Goal: Information Seeking & Learning: Learn about a topic

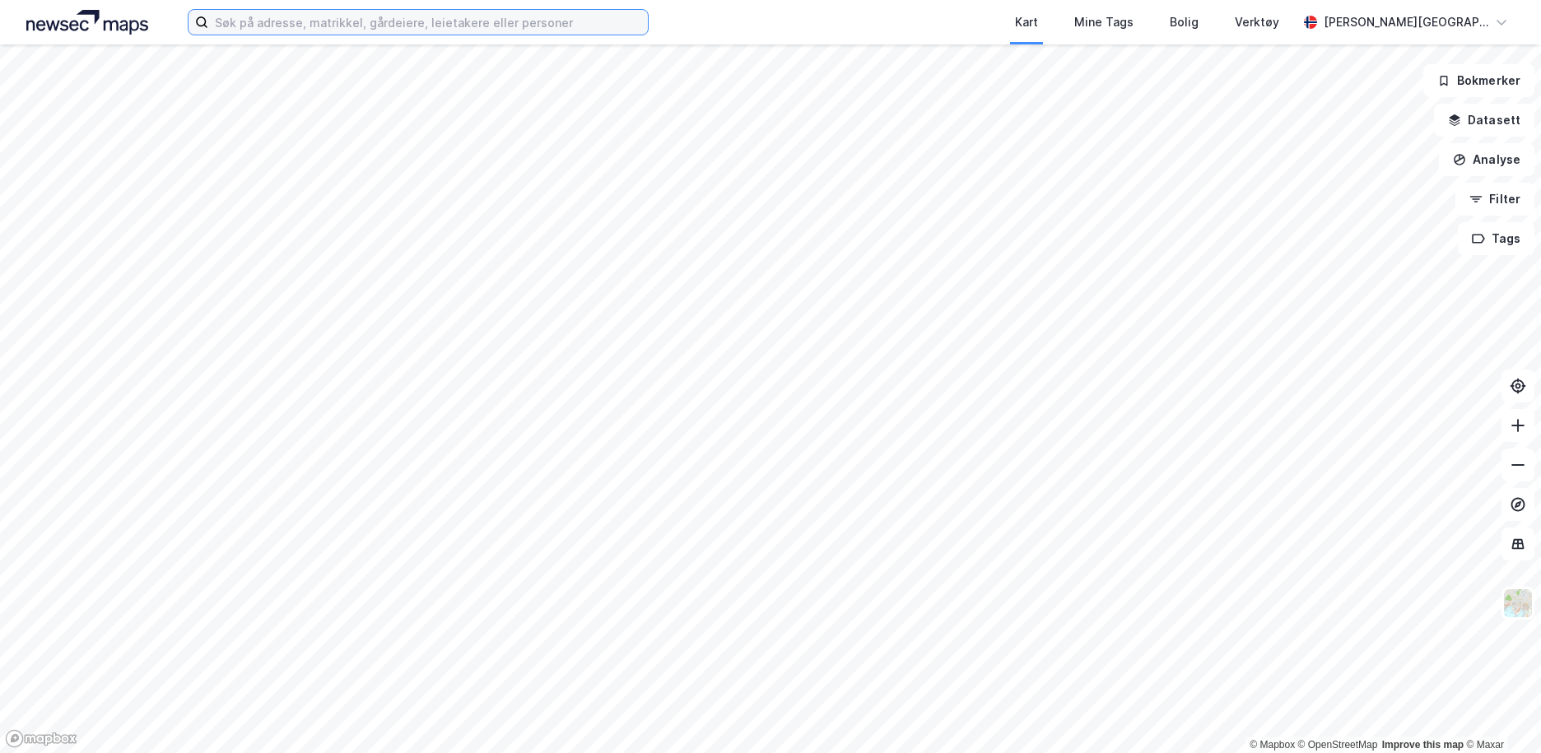
click at [344, 23] on input at bounding box center [428, 22] width 440 height 25
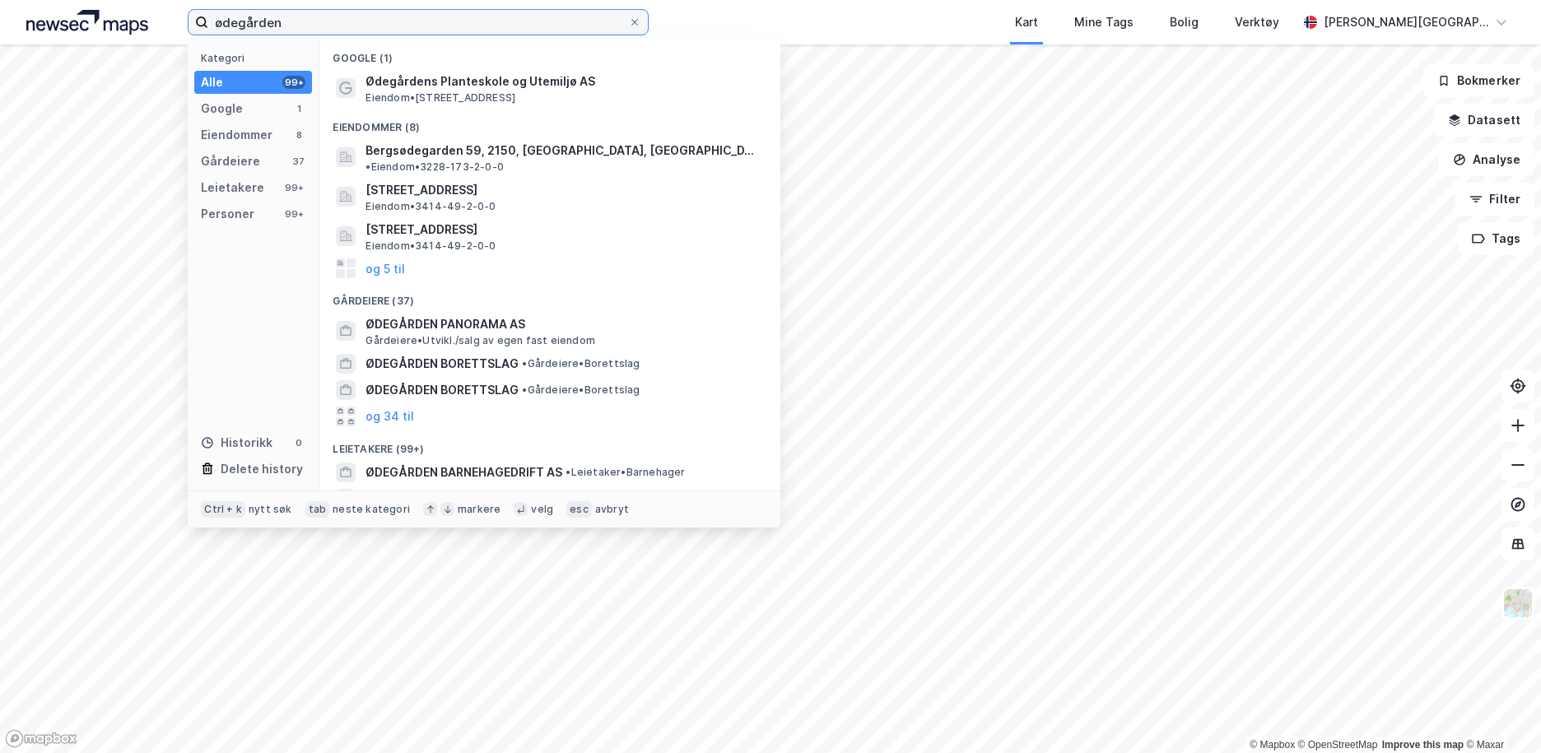
drag, startPoint x: 375, startPoint y: 19, endPoint x: -26, endPoint y: 19, distance: 400.1
click at [0, 19] on html "ødegården Kategori Alle 99+ Google 1 Eiendommer 8 Gårdeiere 37 Leietakere 99+ P…" at bounding box center [770, 376] width 1541 height 753
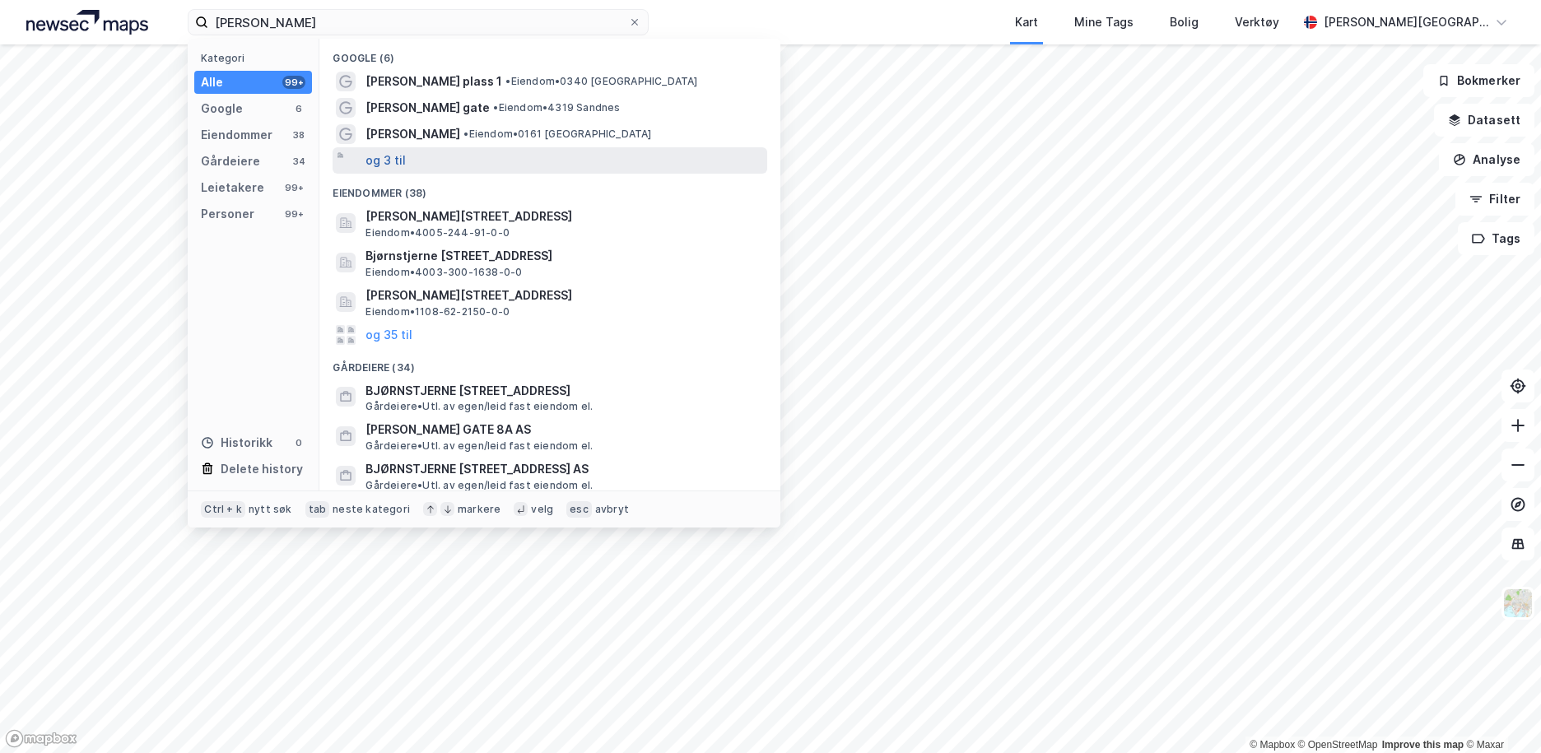
click at [389, 159] on button "og 3 til" at bounding box center [386, 161] width 40 height 20
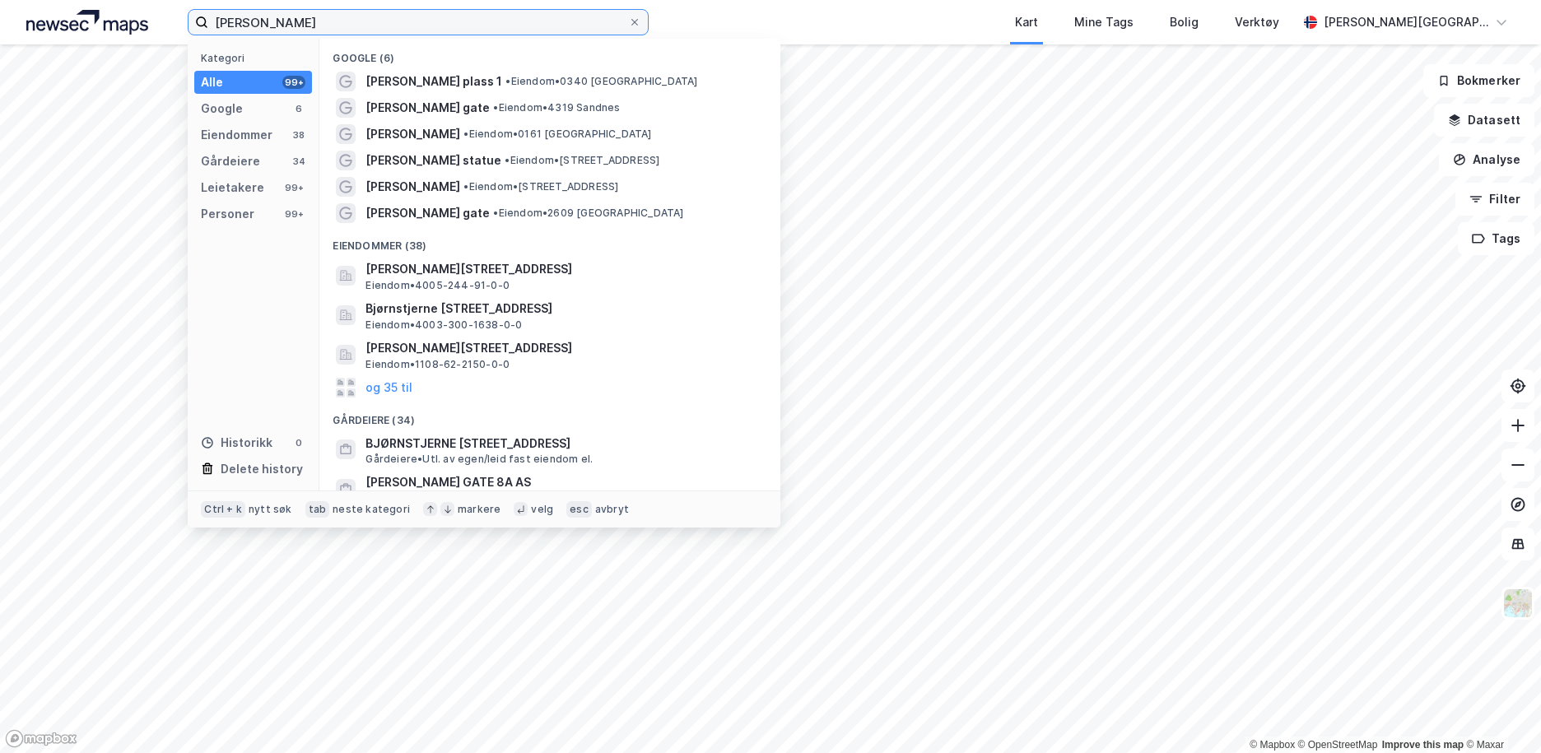
click at [394, 20] on input "[PERSON_NAME]" at bounding box center [418, 22] width 420 height 25
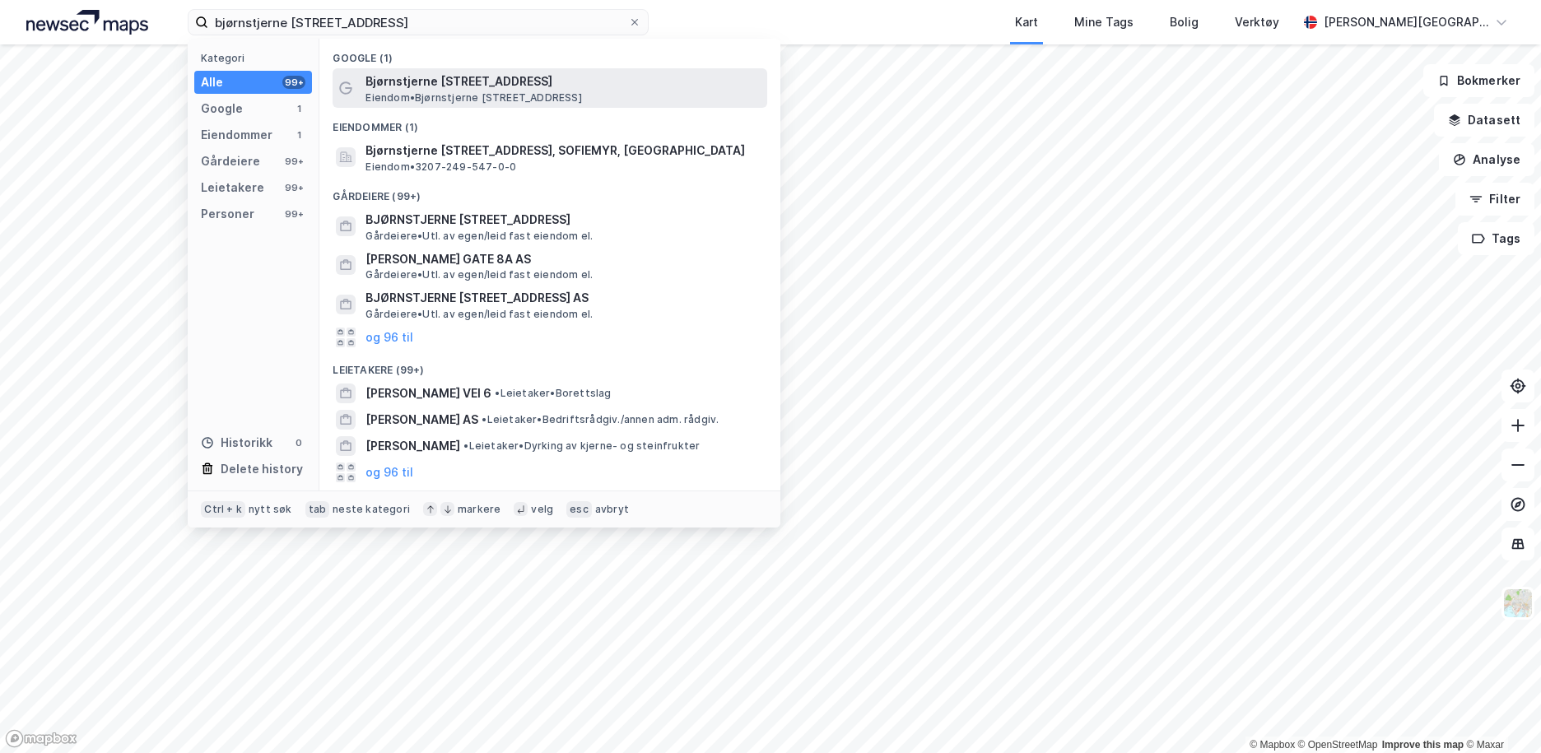
click at [410, 77] on span "Bjørnstjerne [STREET_ADDRESS]" at bounding box center [563, 82] width 395 height 20
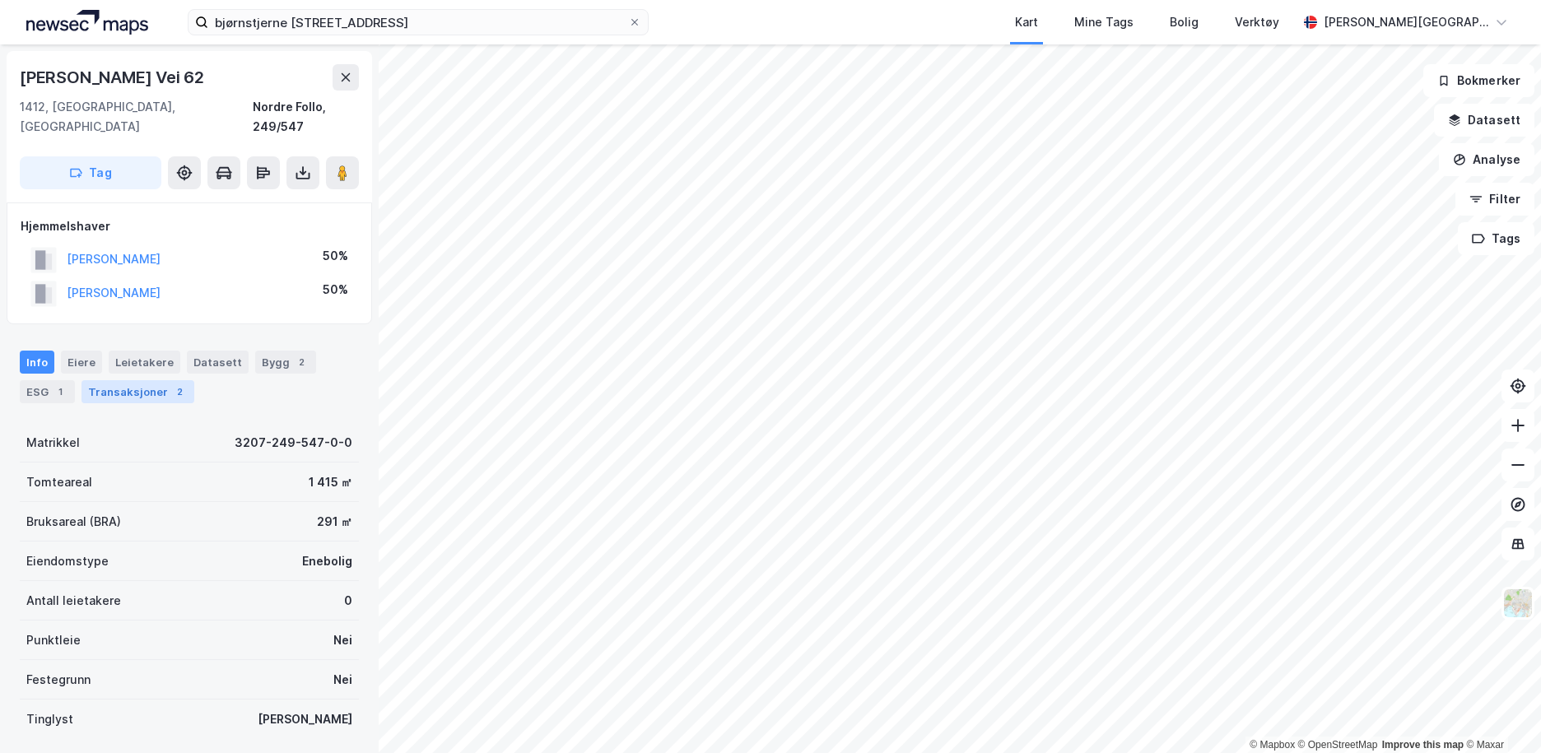
click at [109, 380] on div "Transaksjoner 2" at bounding box center [138, 391] width 113 height 23
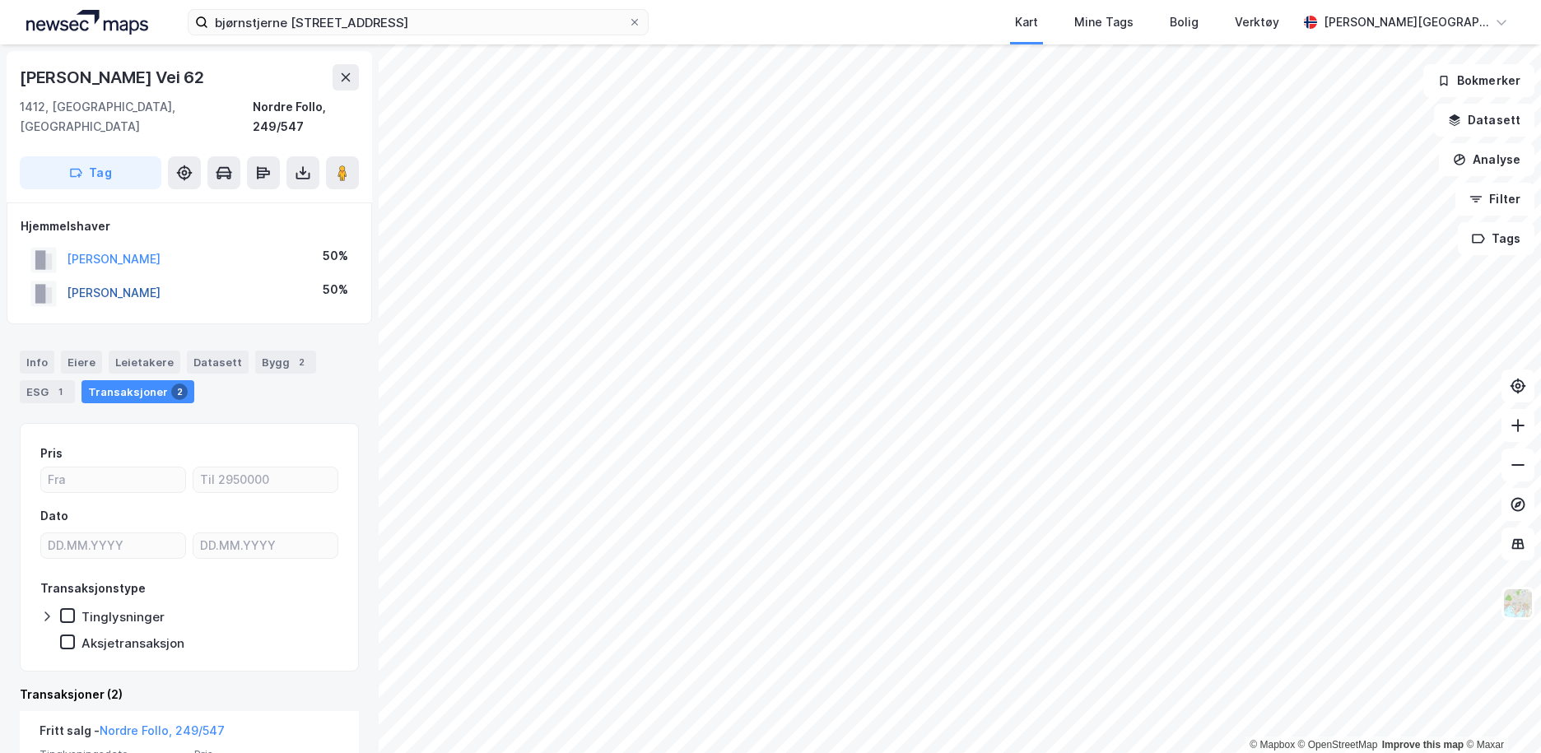
click at [0, 0] on button "[PERSON_NAME]" at bounding box center [0, 0] width 0 height 0
click at [124, 351] on div "Leietakere" at bounding box center [145, 362] width 72 height 23
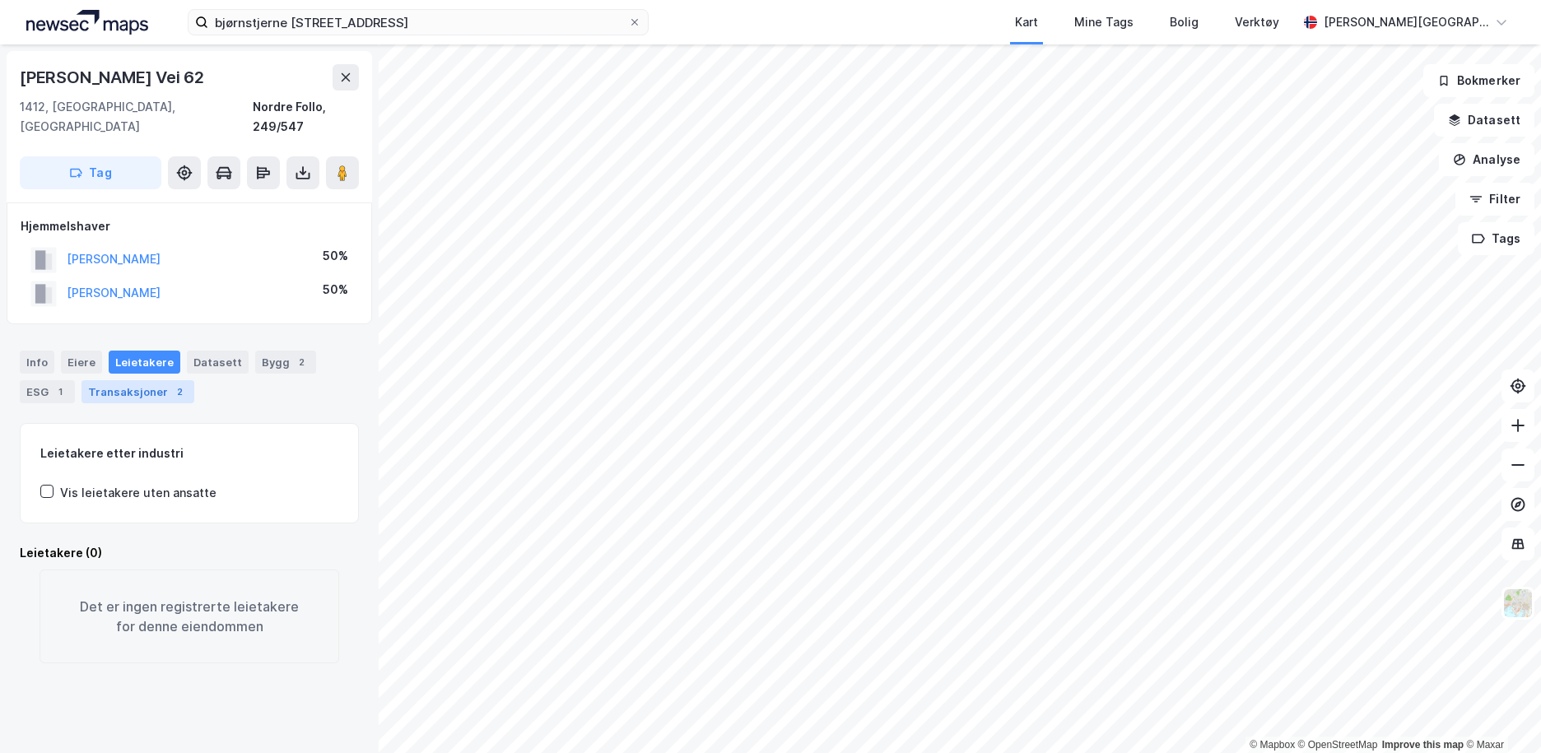
click at [124, 380] on div "Transaksjoner 2" at bounding box center [138, 391] width 113 height 23
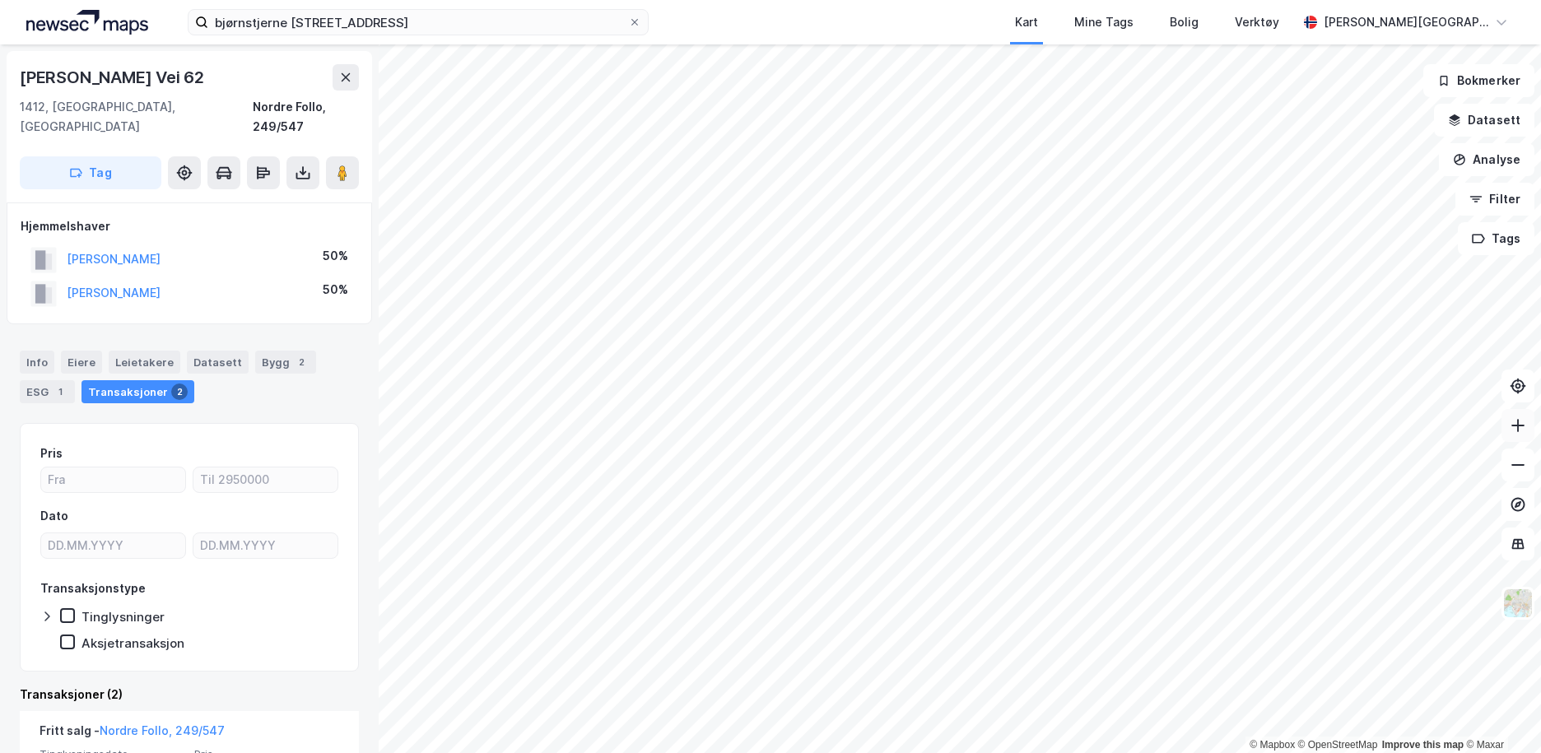
click at [1523, 436] on button at bounding box center [1518, 425] width 33 height 33
click at [1170, 752] on html "[PERSON_NAME] vei 62 Kart Mine Tags [PERSON_NAME] [PERSON_NAME] © Mapbox © Open…" at bounding box center [770, 376] width 1541 height 753
click at [944, 752] on html "[PERSON_NAME] vei 62 Kart Mine Tags [PERSON_NAME] [PERSON_NAME] © Mapbox © Open…" at bounding box center [770, 376] width 1541 height 753
click at [976, 752] on html "[PERSON_NAME] vei 62 Kart Mine Tags [PERSON_NAME] [PERSON_NAME] © Mapbox © Open…" at bounding box center [770, 376] width 1541 height 753
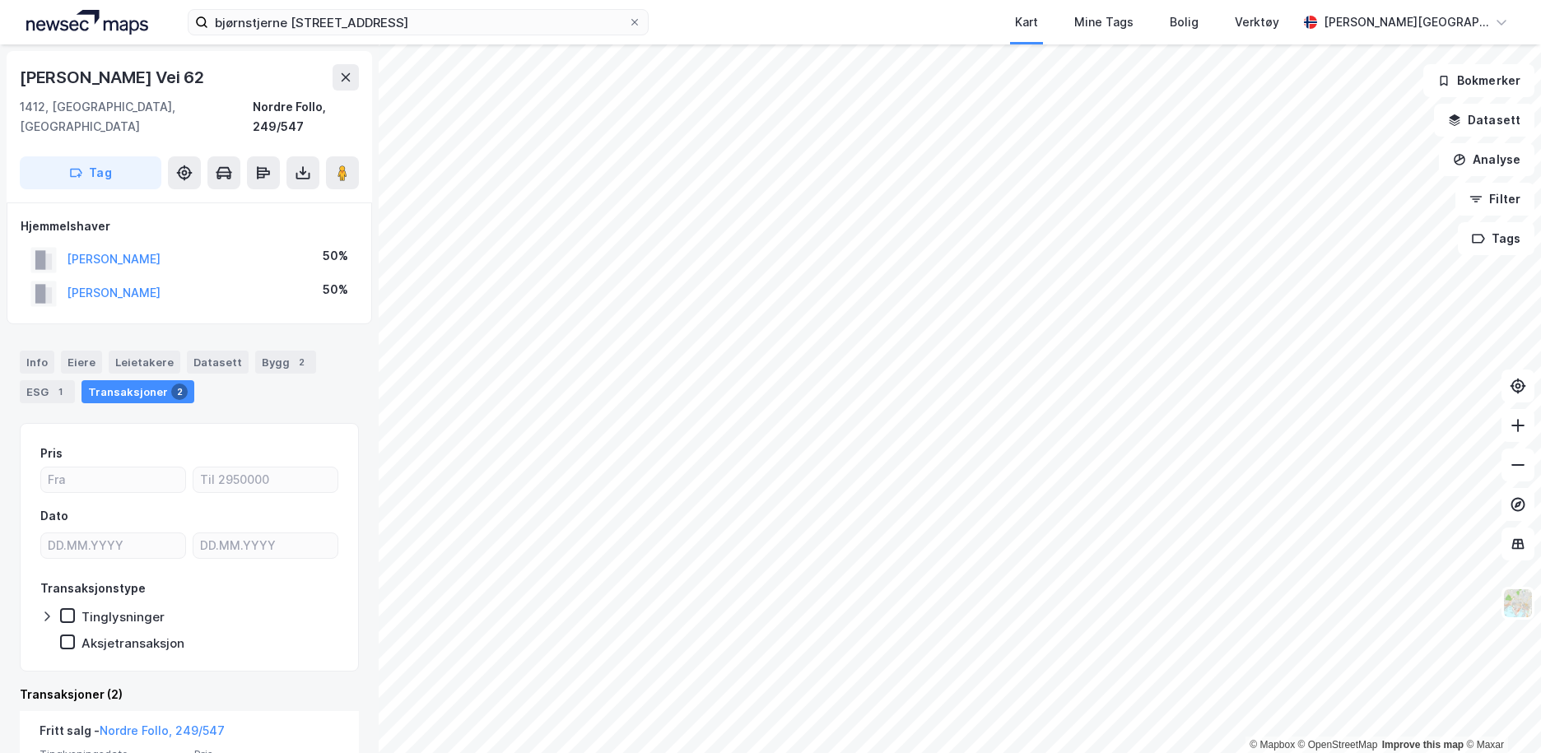
click at [1000, 752] on html "[PERSON_NAME] vei 62 Kart Mine Tags [PERSON_NAME] [PERSON_NAME] © Mapbox © Open…" at bounding box center [770, 376] width 1541 height 753
click at [1008, 752] on html "[PERSON_NAME] vei 62 Kart Mine Tags [PERSON_NAME] [PERSON_NAME] © Mapbox © Open…" at bounding box center [770, 376] width 1541 height 753
click at [1024, 752] on html "[PERSON_NAME] vei 62 Kart Mine Tags [PERSON_NAME] [PERSON_NAME] © Mapbox © Open…" at bounding box center [770, 376] width 1541 height 753
click at [1026, 752] on html "[PERSON_NAME] vei 62 Kart Mine Tags [PERSON_NAME] [PERSON_NAME] © Mapbox © Open…" at bounding box center [770, 376] width 1541 height 753
click at [1060, 752] on html "[PERSON_NAME] vei 62 Kart Mine Tags [PERSON_NAME] [PERSON_NAME] © Mapbox © Open…" at bounding box center [770, 376] width 1541 height 753
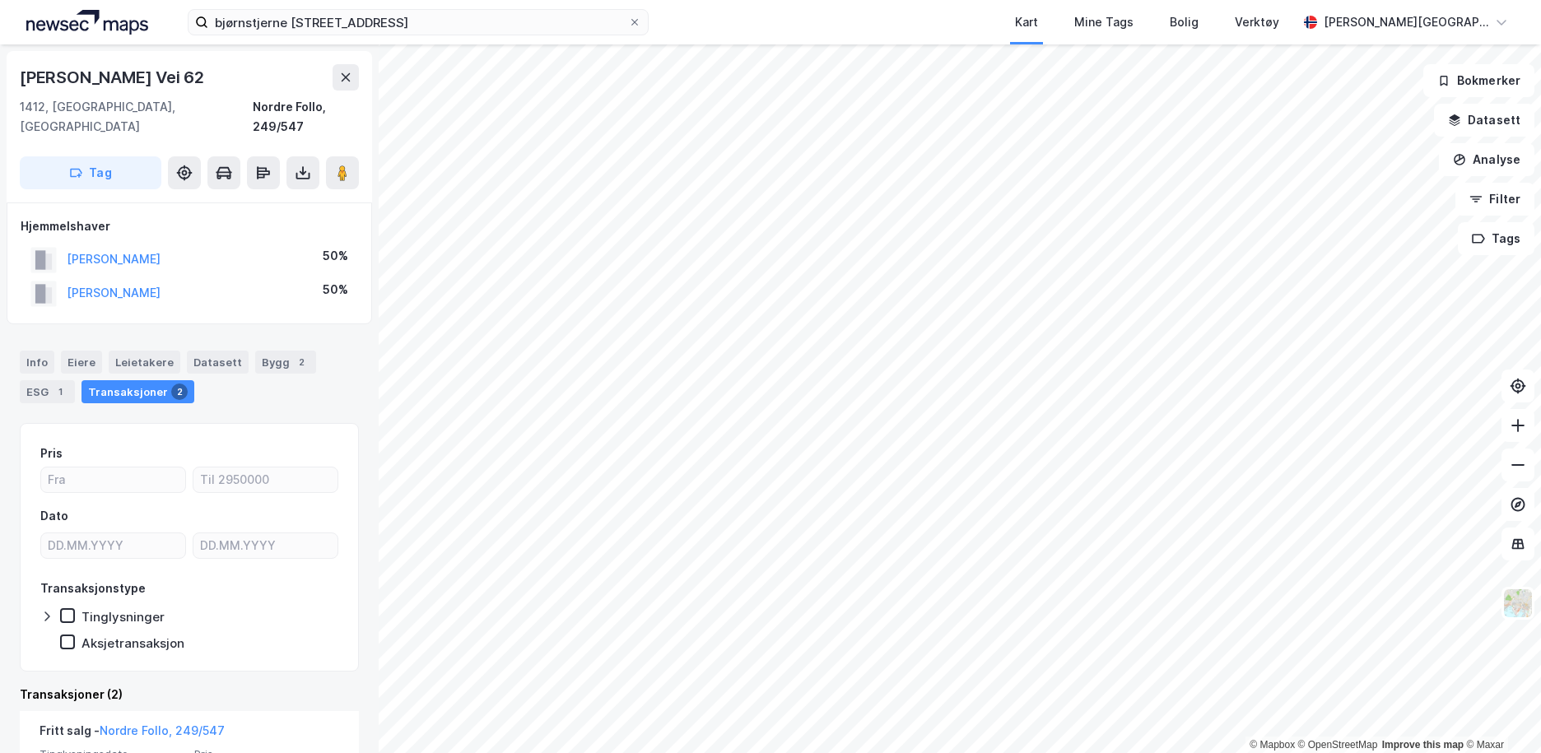
click at [1060, 752] on html "[PERSON_NAME] vei 62 Kart Mine Tags [PERSON_NAME] [PERSON_NAME] © Mapbox © Open…" at bounding box center [770, 376] width 1541 height 753
click at [1517, 461] on icon at bounding box center [1518, 465] width 16 height 16
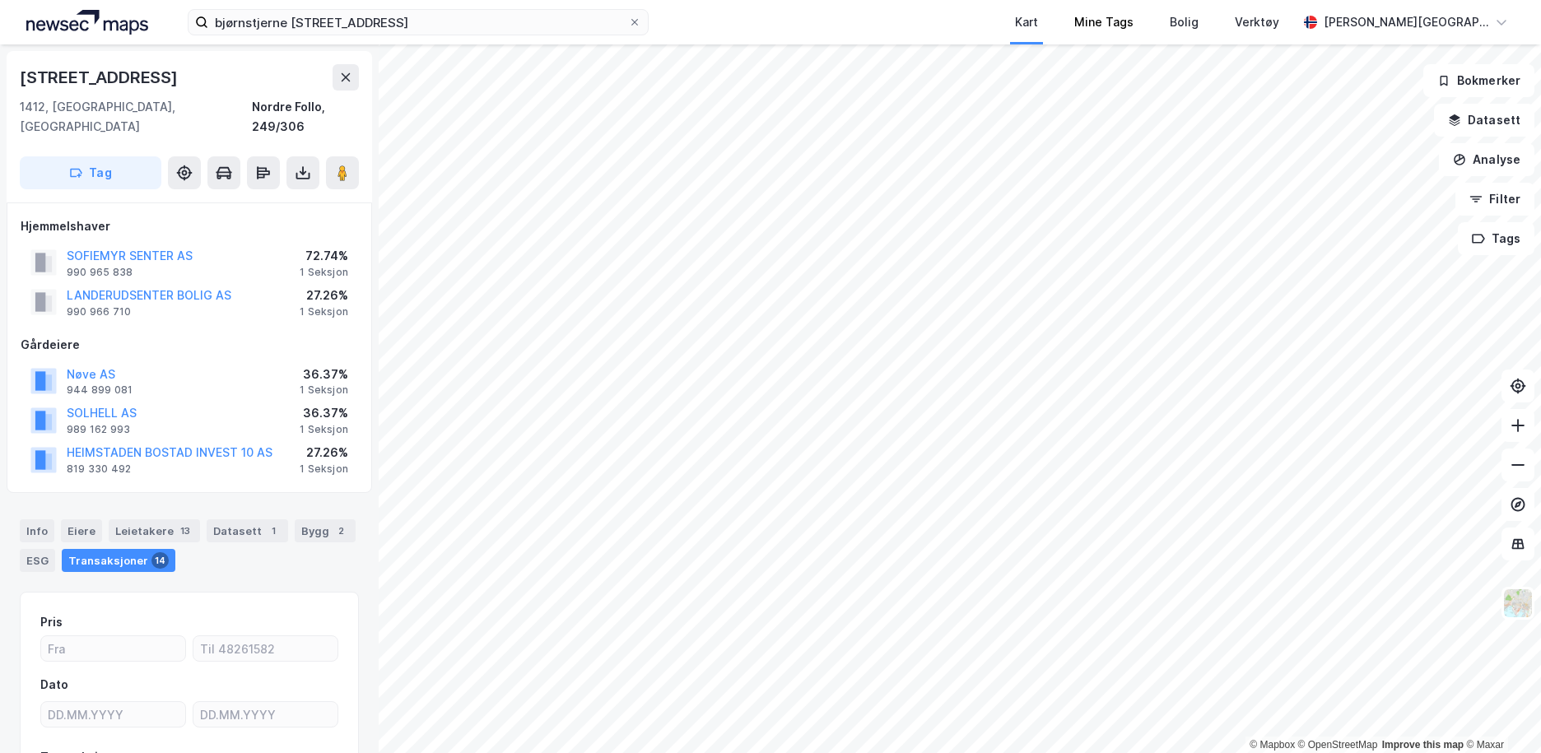
scroll to position [4, 0]
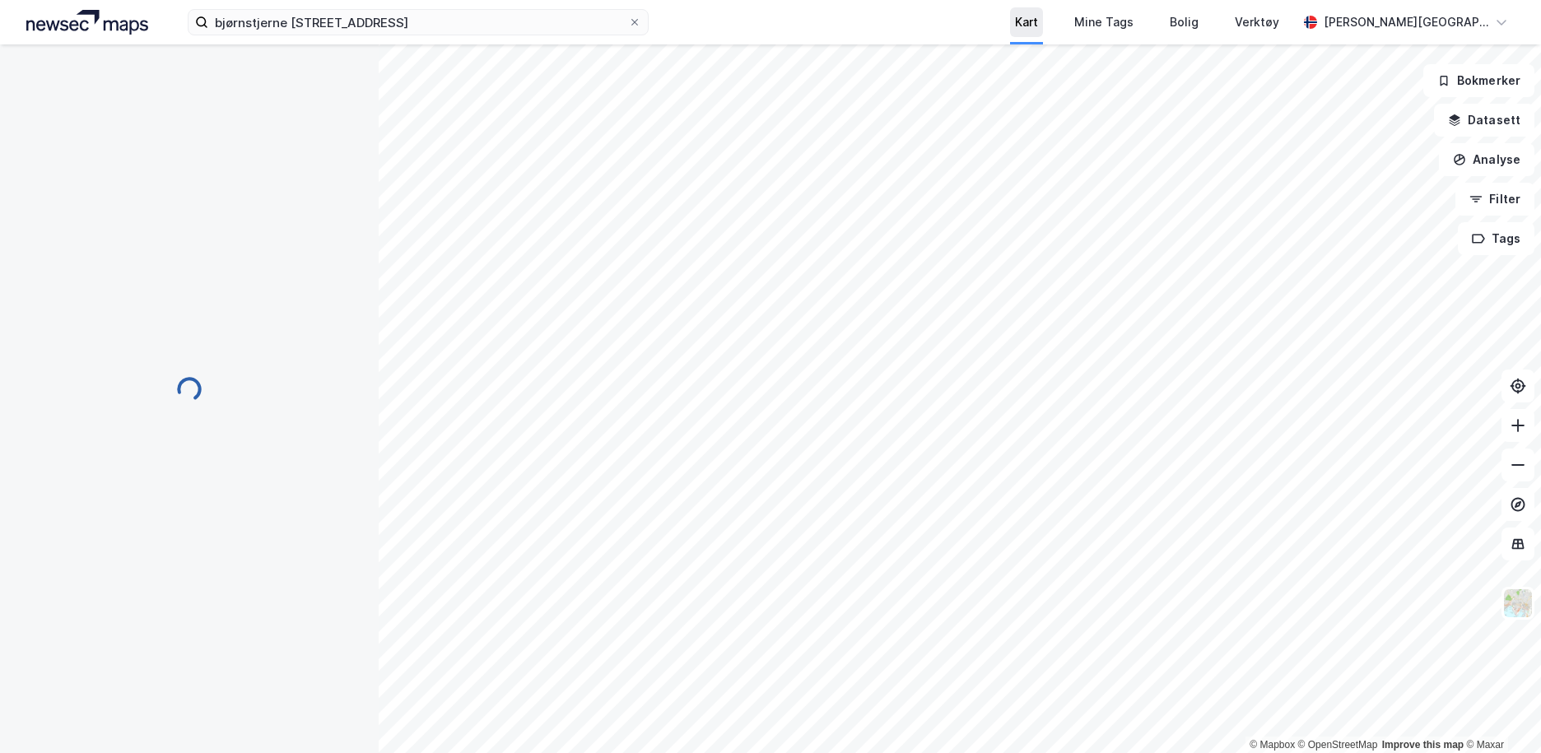
scroll to position [4, 0]
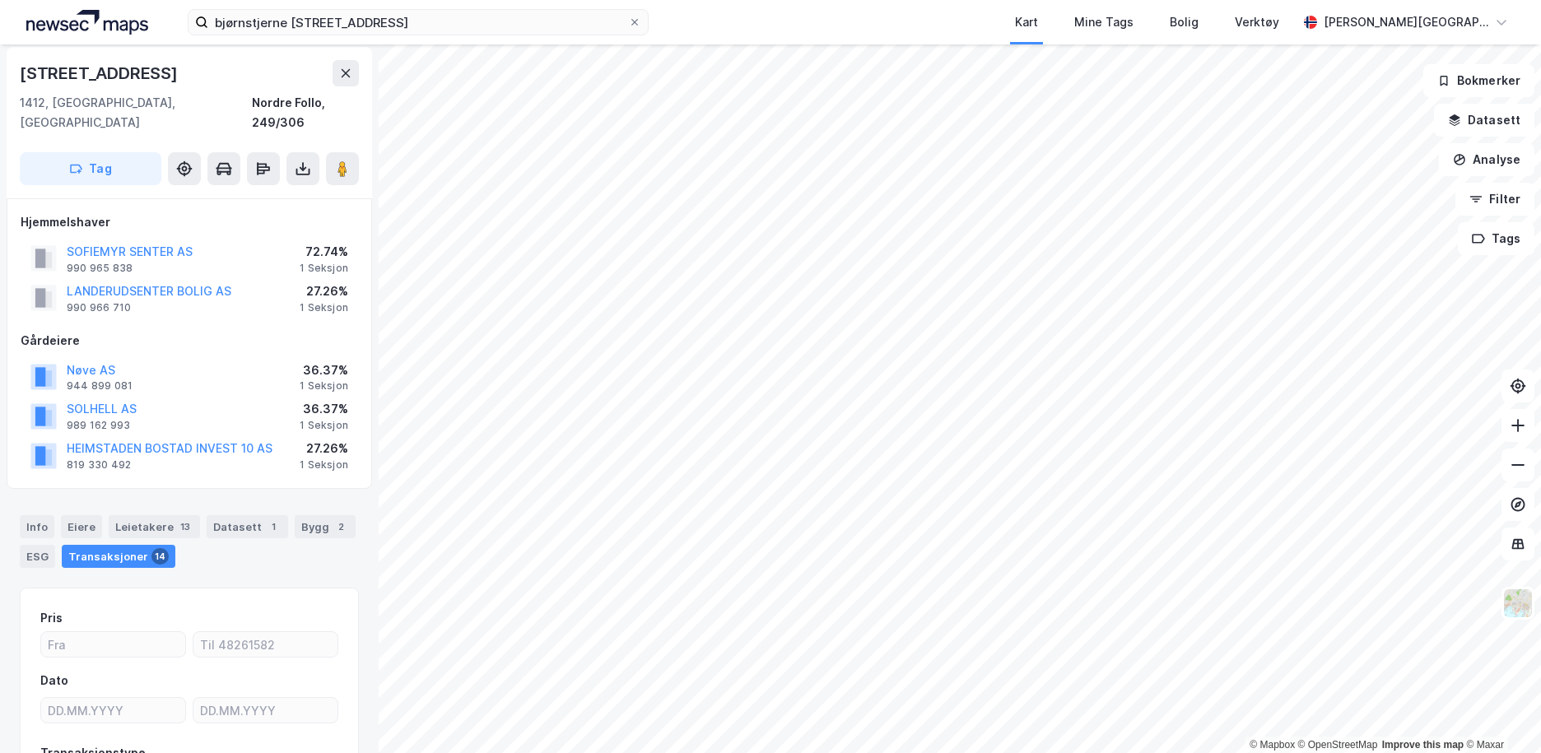
click at [140, 545] on div "Transaksjoner 14" at bounding box center [119, 556] width 114 height 23
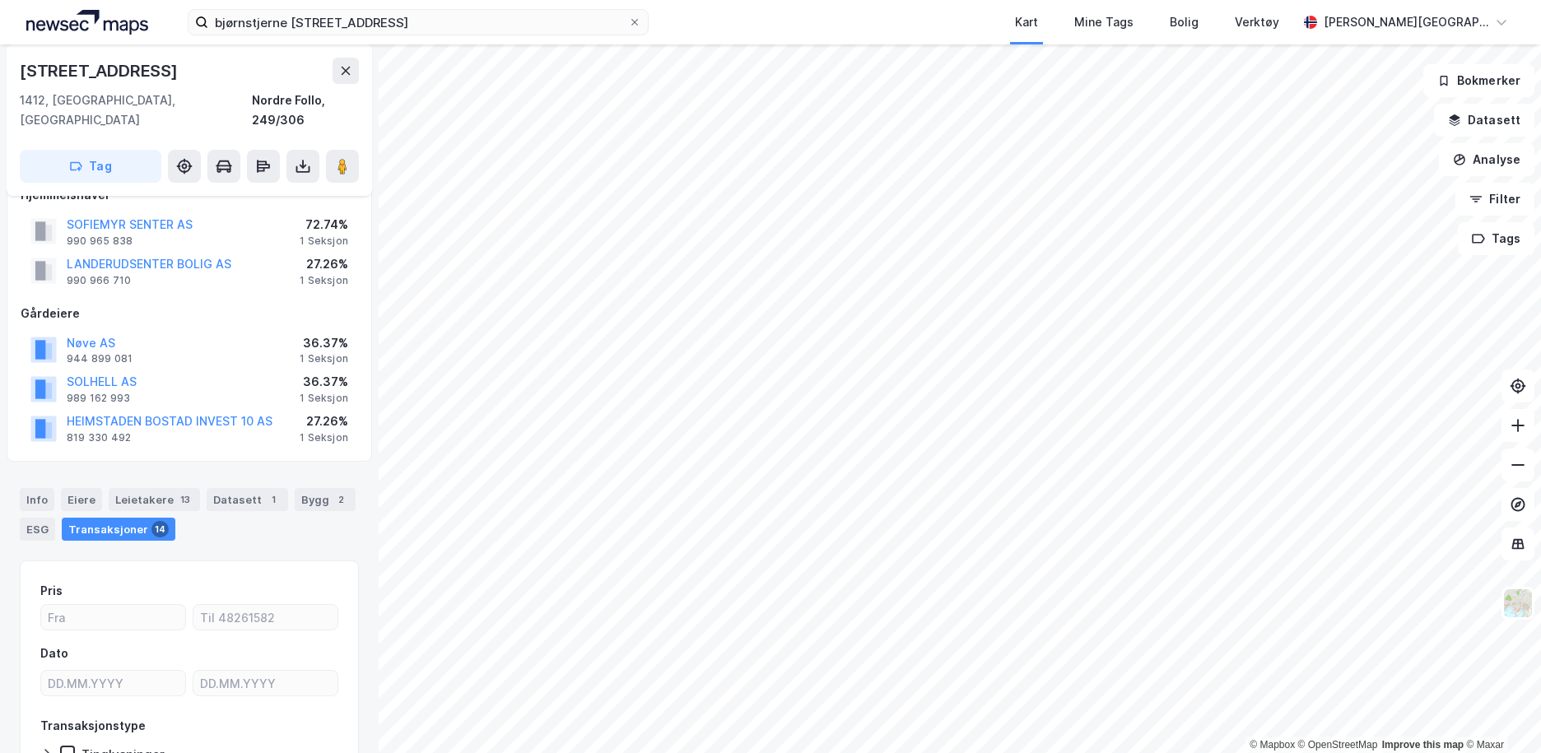
scroll to position [0, 0]
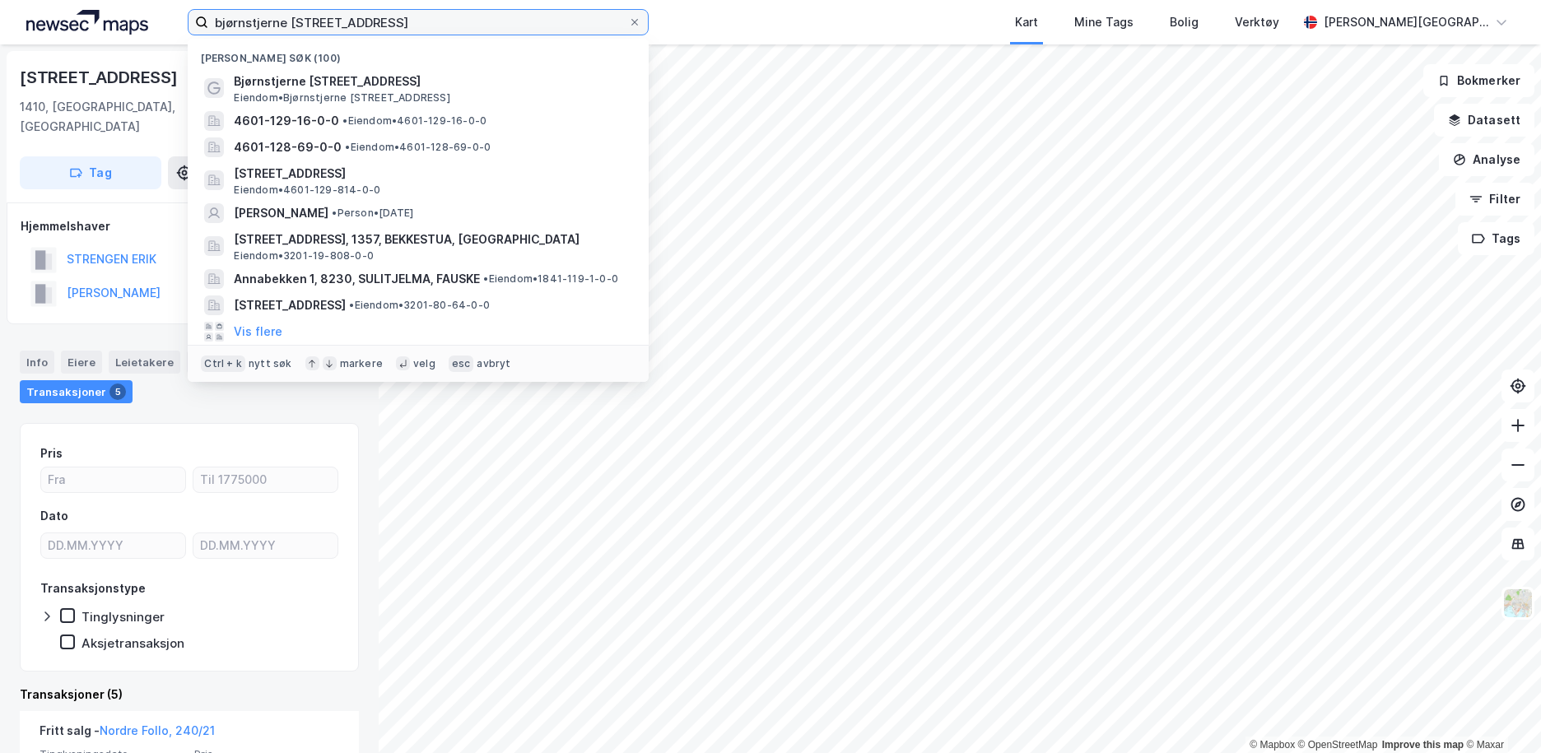
drag, startPoint x: 404, startPoint y: 21, endPoint x: 171, endPoint y: 21, distance: 233.0
click at [171, 21] on div "[PERSON_NAME] vei 62 [PERSON_NAME] søk (100) [PERSON_NAME] vei 62 Eiendom • Bjø…" at bounding box center [770, 22] width 1541 height 44
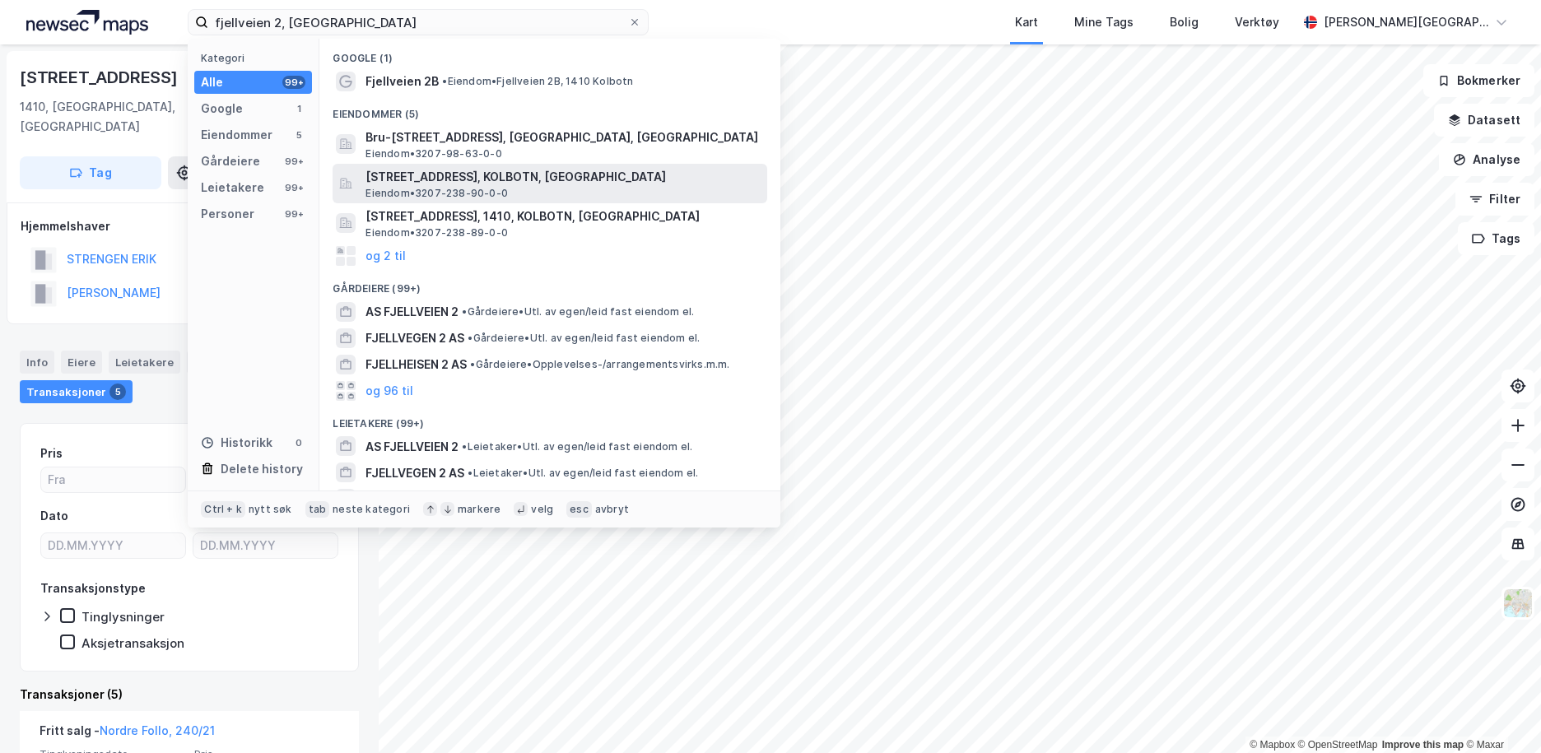
click at [442, 189] on span "Eiendom • 3207-238-90-0-0" at bounding box center [437, 193] width 142 height 13
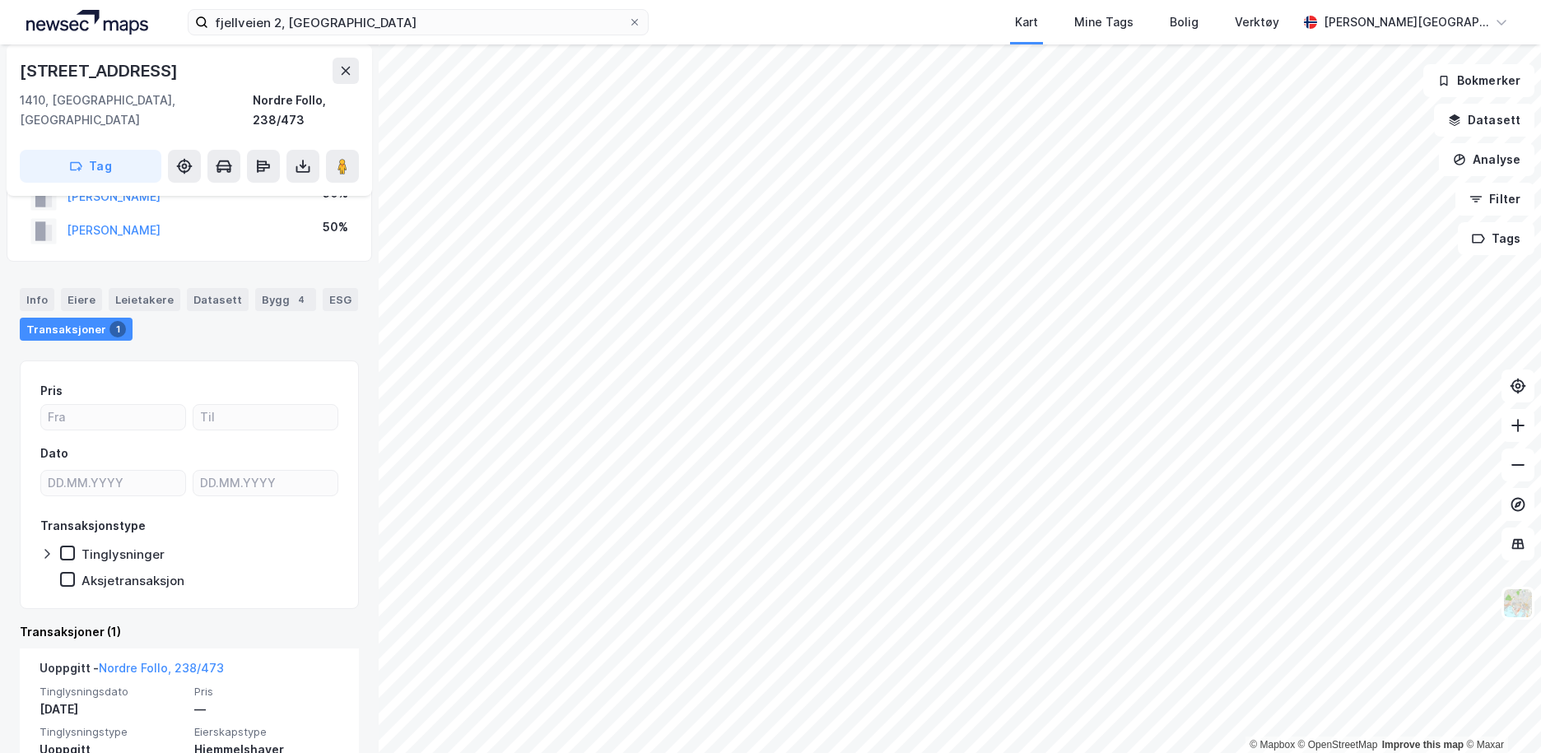
scroll to position [61, 0]
click at [310, 158] on icon at bounding box center [303, 166] width 16 height 16
click at [287, 186] on div "Last ned grunnbok" at bounding box center [231, 199] width 175 height 26
click at [0, 0] on button "[PERSON_NAME]" at bounding box center [0, 0] width 0 height 0
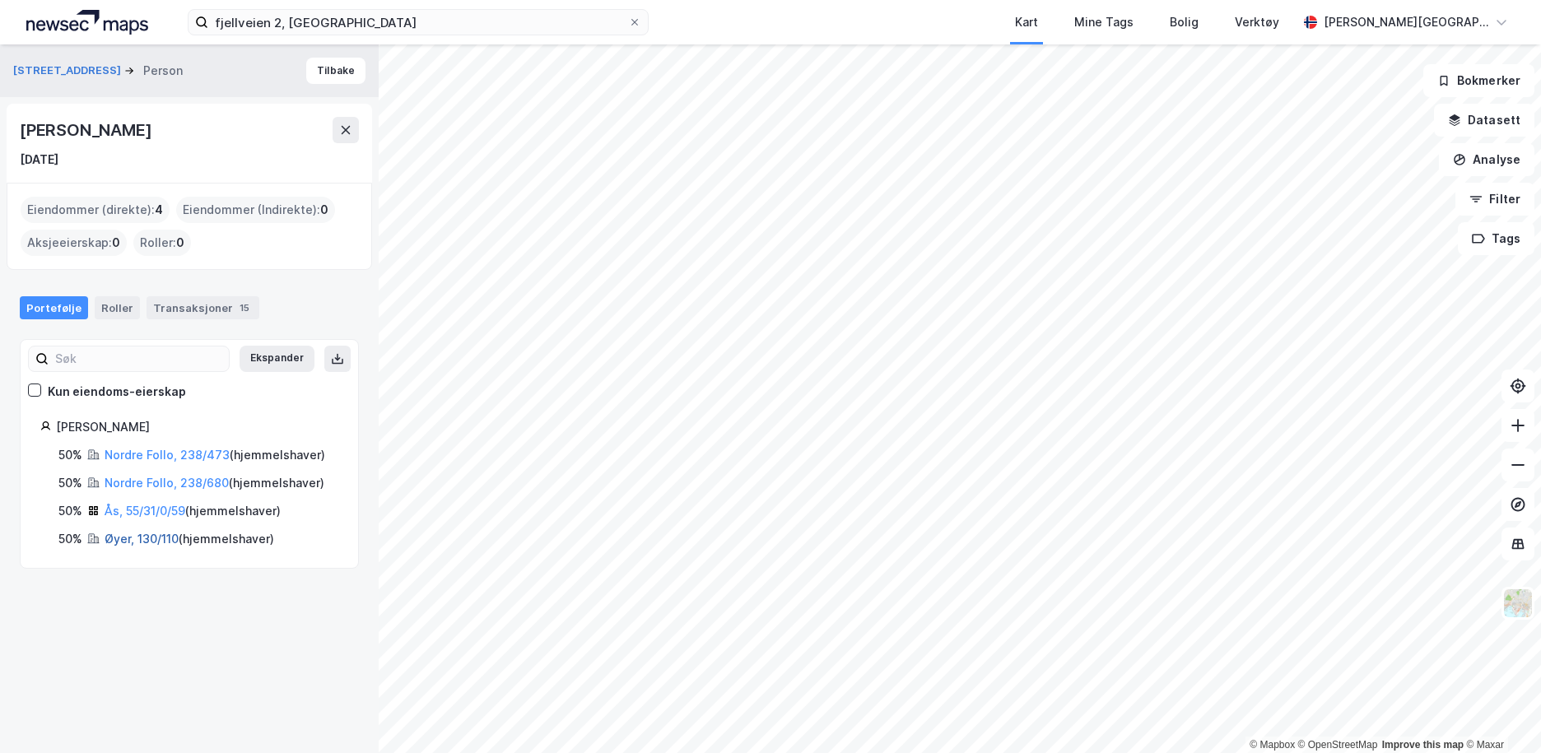
click at [147, 541] on link "Øyer, 130/110" at bounding box center [142, 539] width 74 height 14
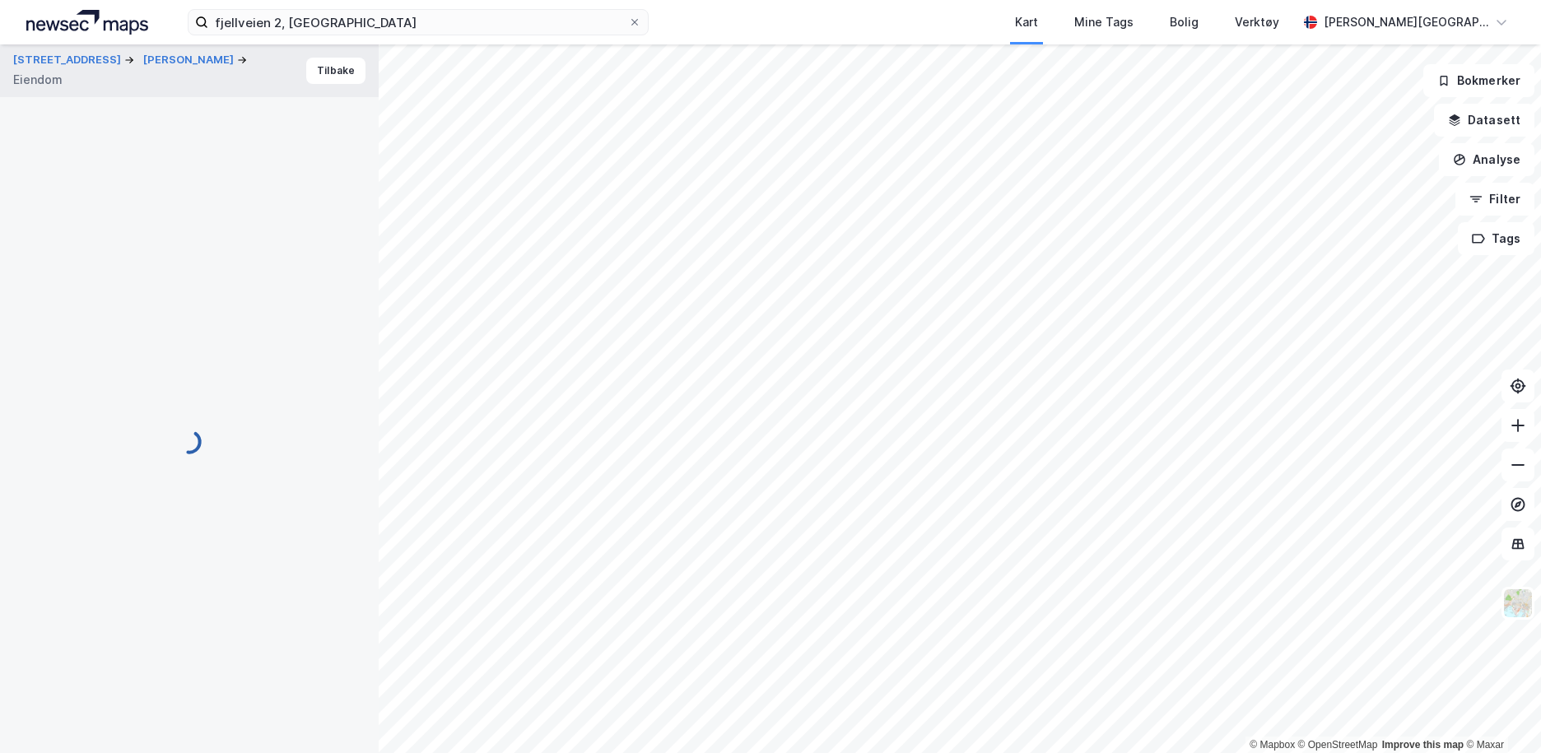
scroll to position [61, 0]
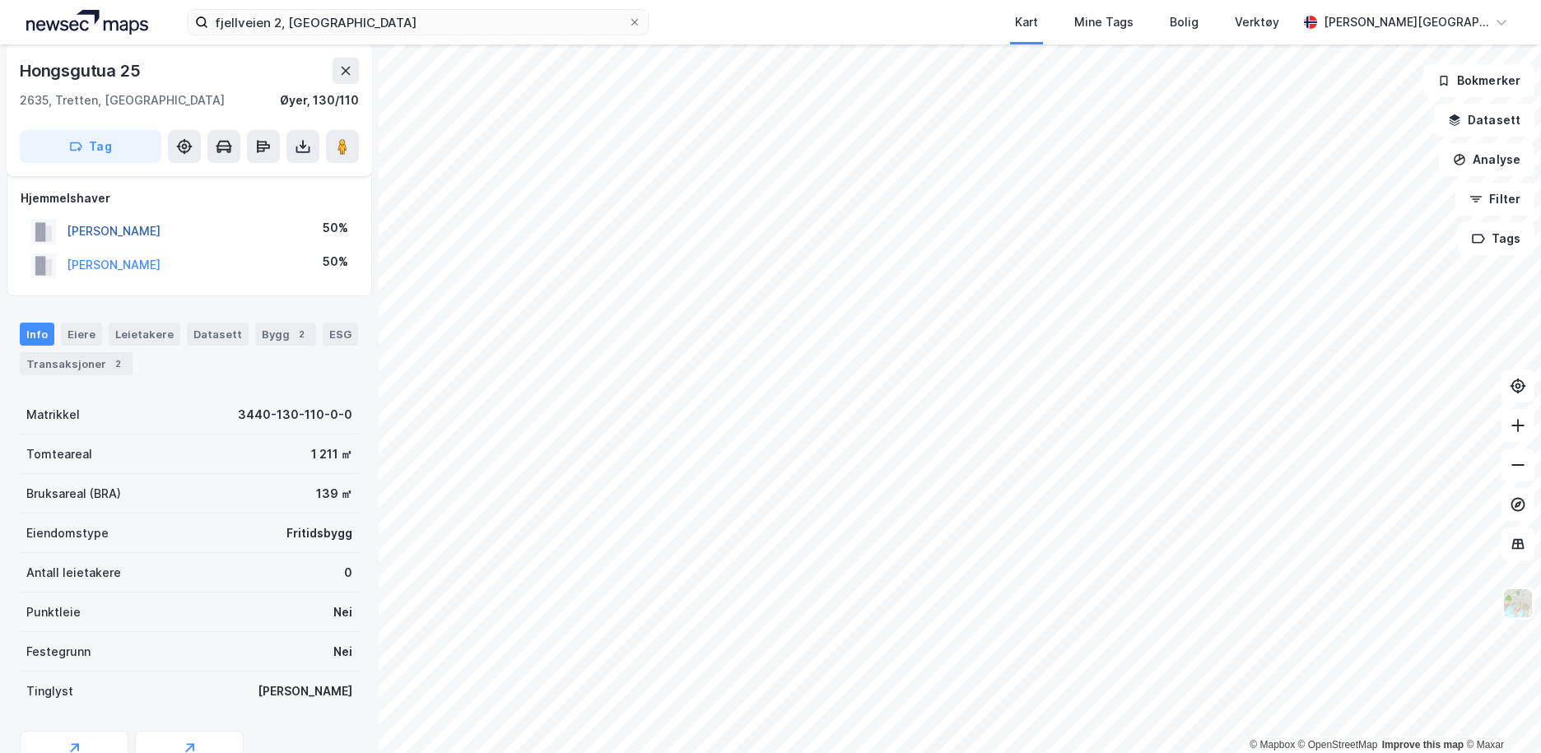
click at [0, 0] on button "[PERSON_NAME]" at bounding box center [0, 0] width 0 height 0
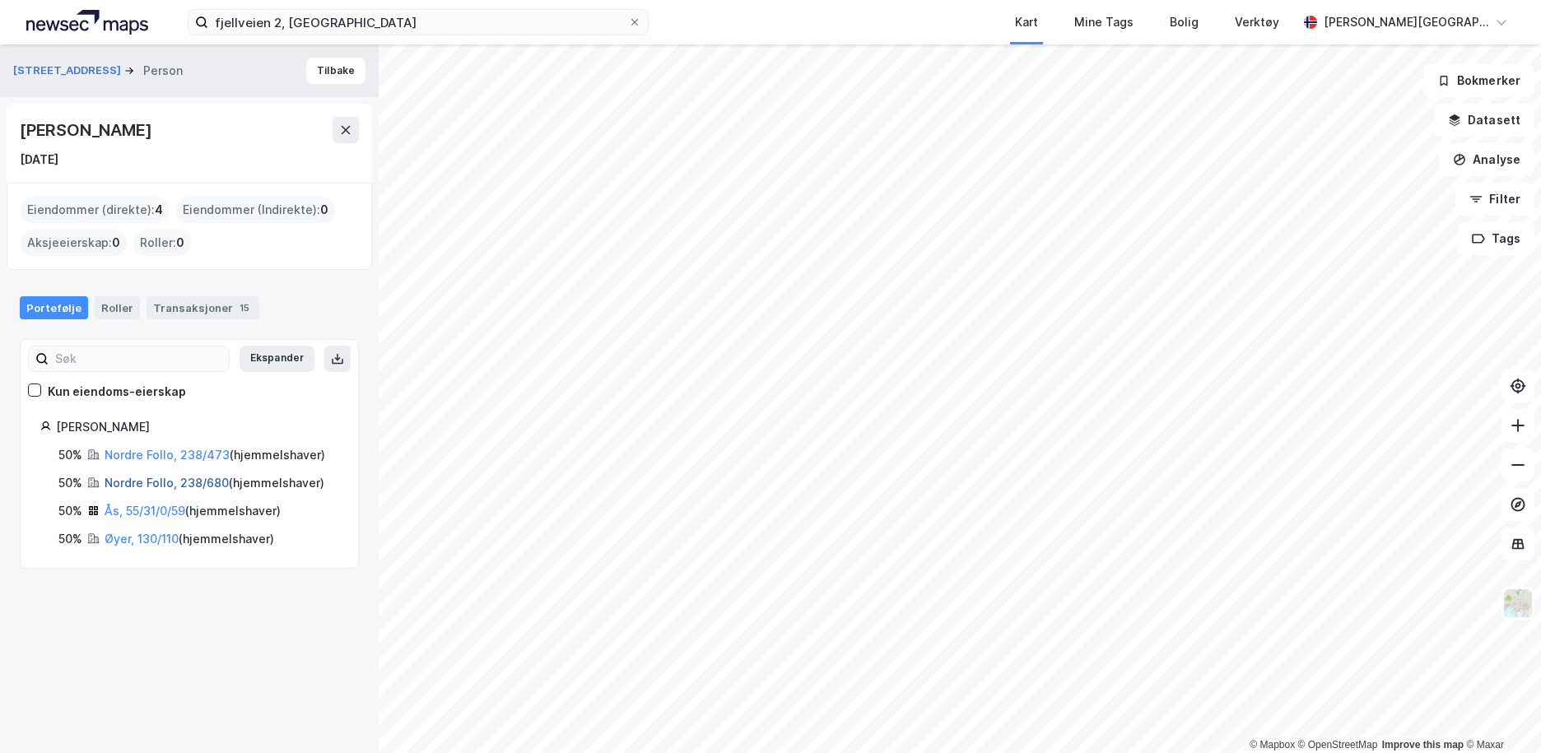
click at [165, 485] on link "Nordre Follo, 238/680" at bounding box center [167, 483] width 124 height 14
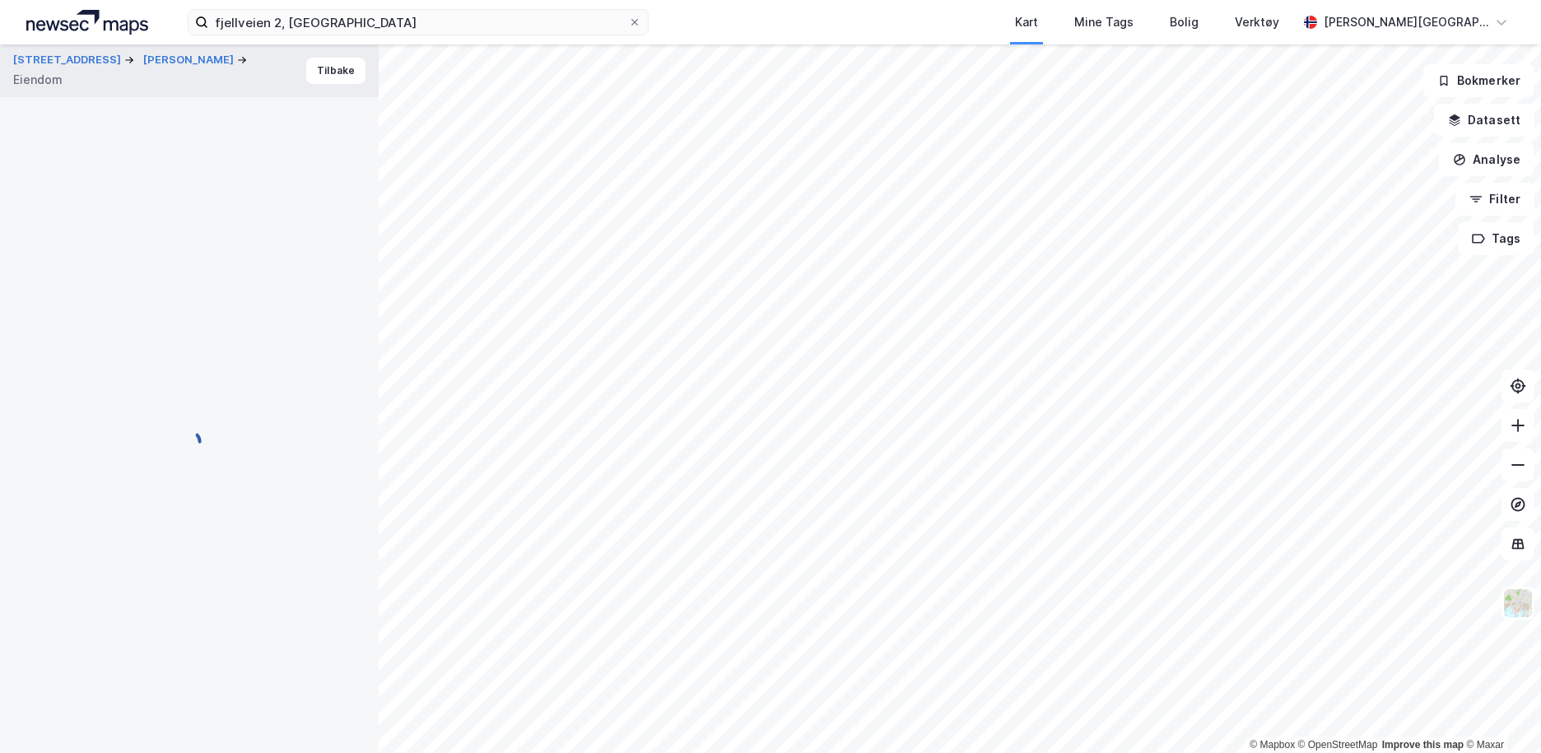
scroll to position [61, 0]
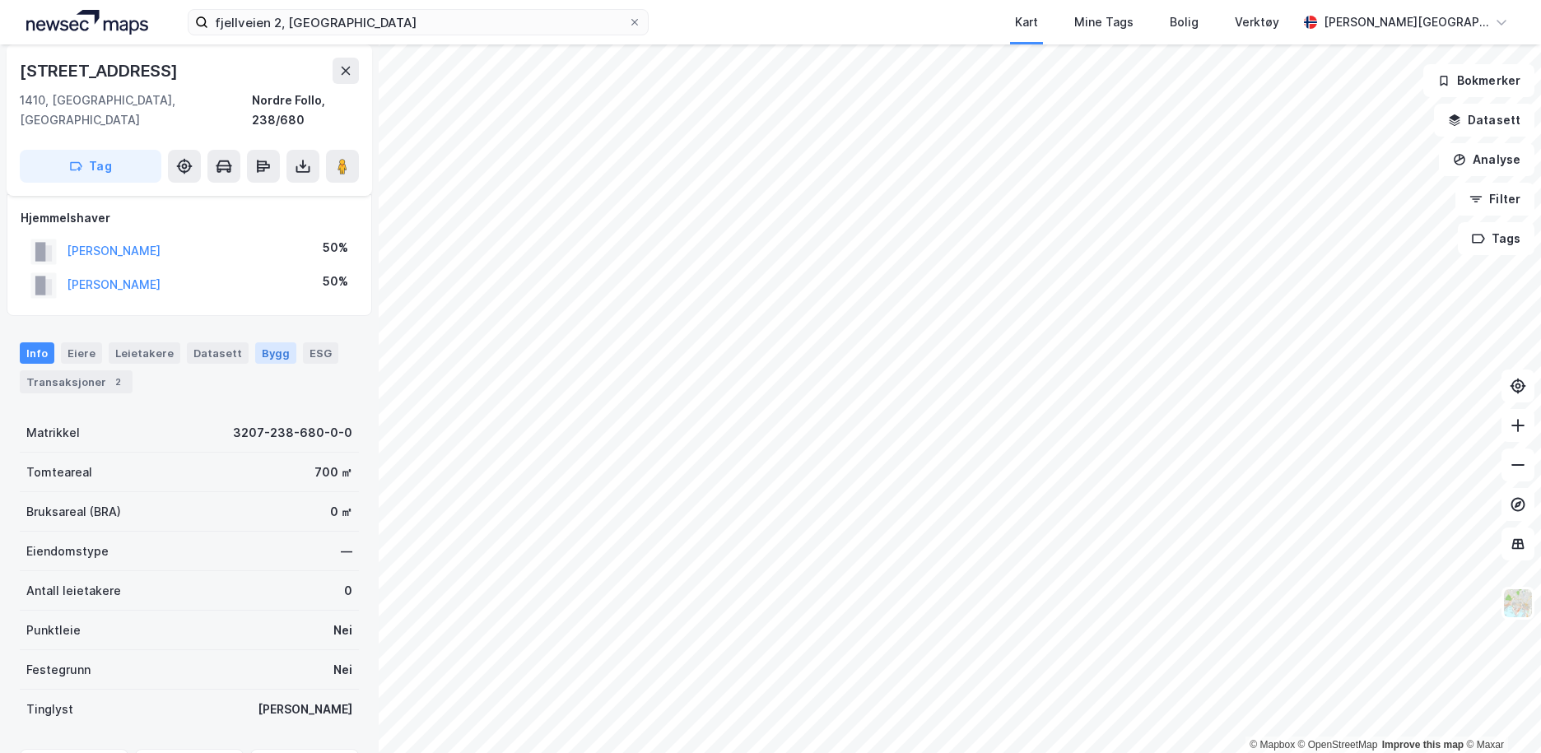
click at [257, 342] on div "Bygg" at bounding box center [275, 352] width 41 height 21
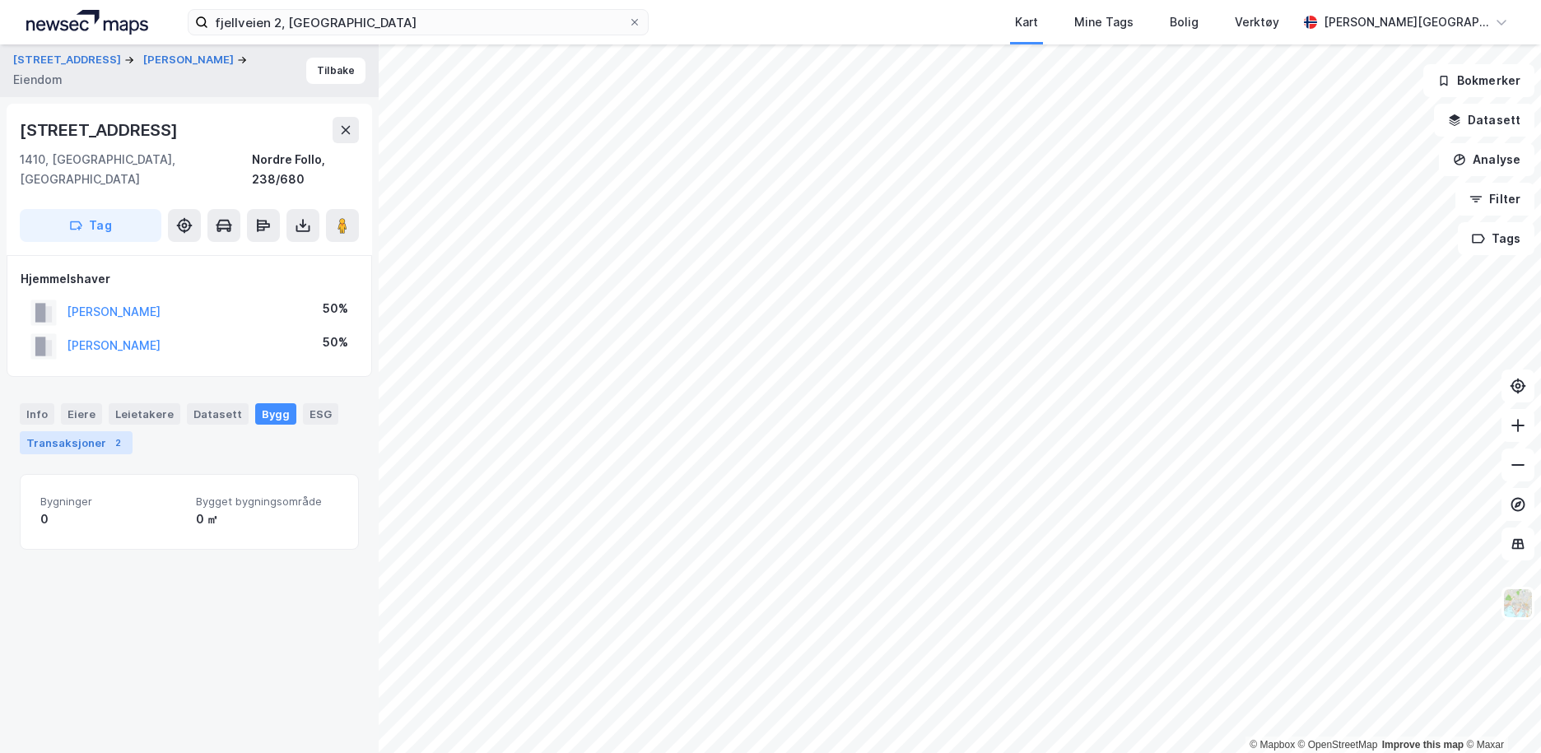
click at [62, 431] on div "Transaksjoner 2" at bounding box center [76, 442] width 113 height 23
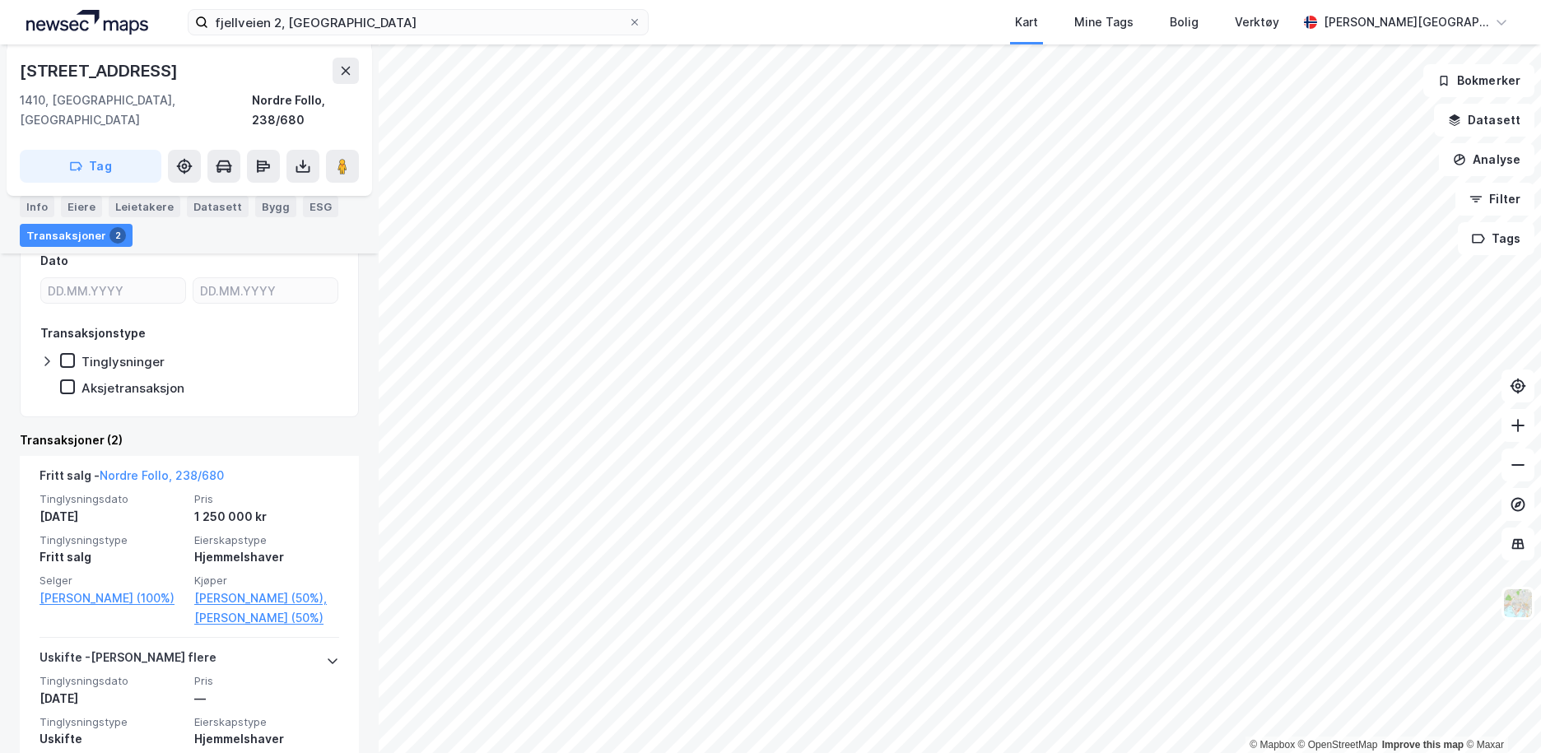
scroll to position [308, 0]
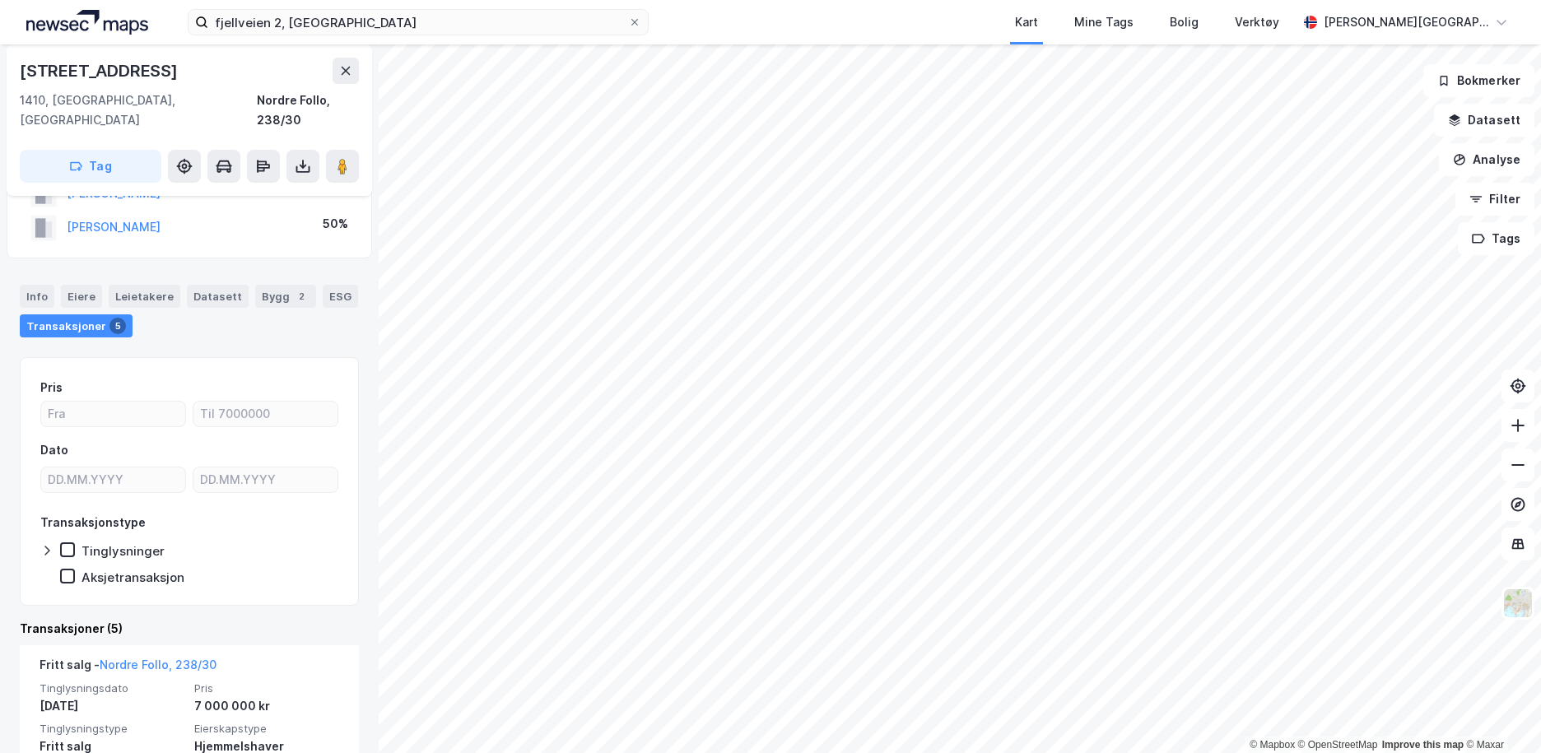
scroll to position [100, 0]
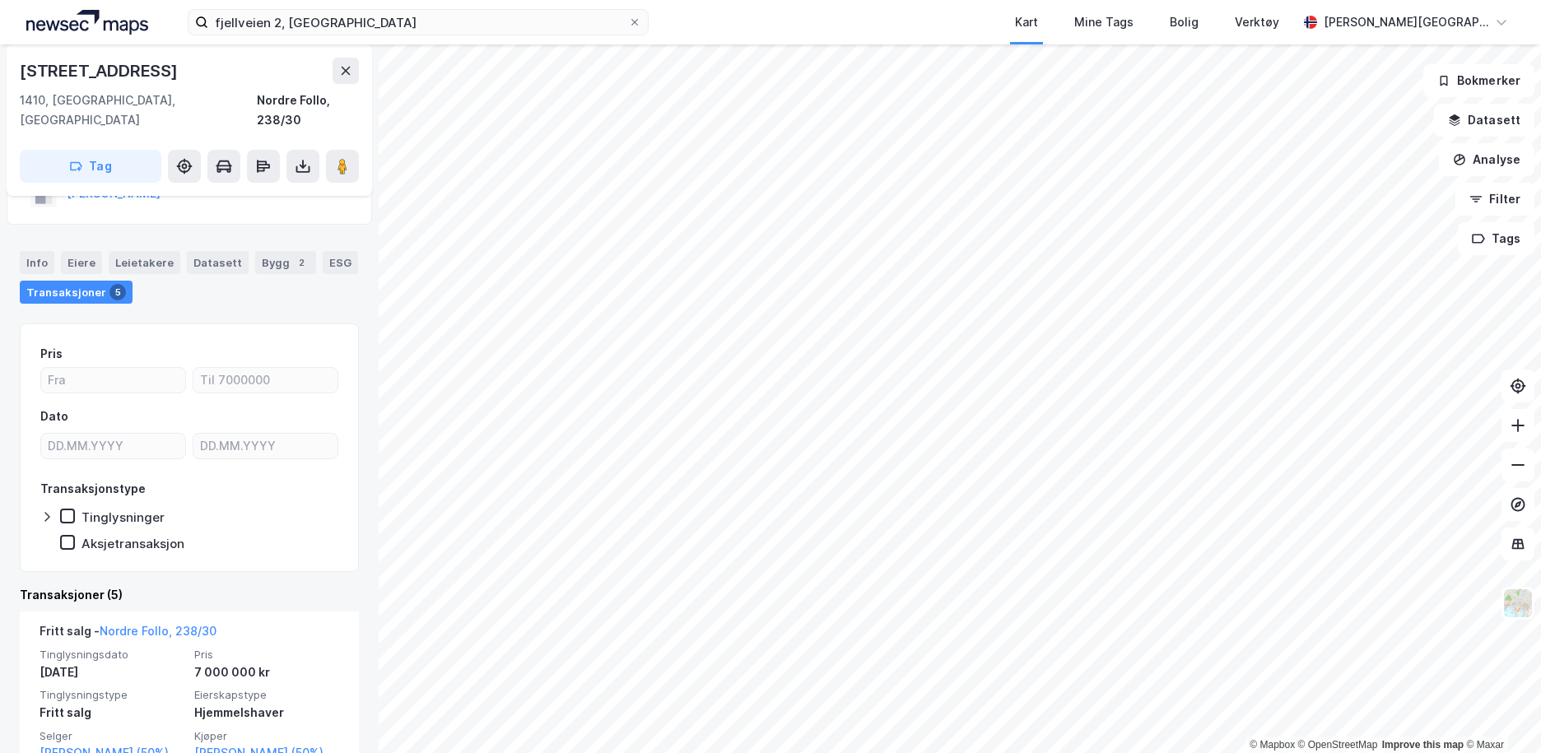
click at [51, 281] on div "Transaksjoner 5" at bounding box center [76, 292] width 113 height 23
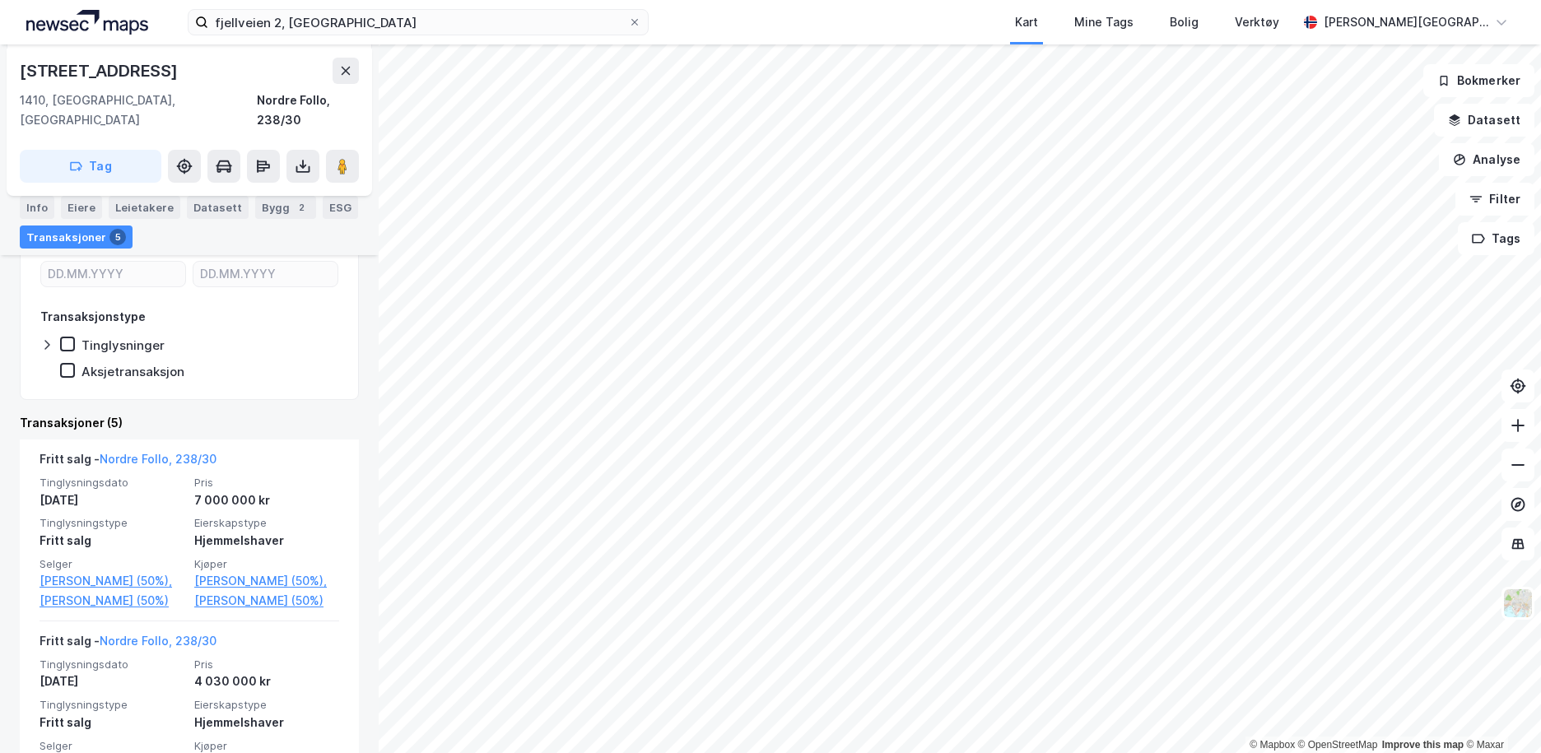
scroll to position [268, 0]
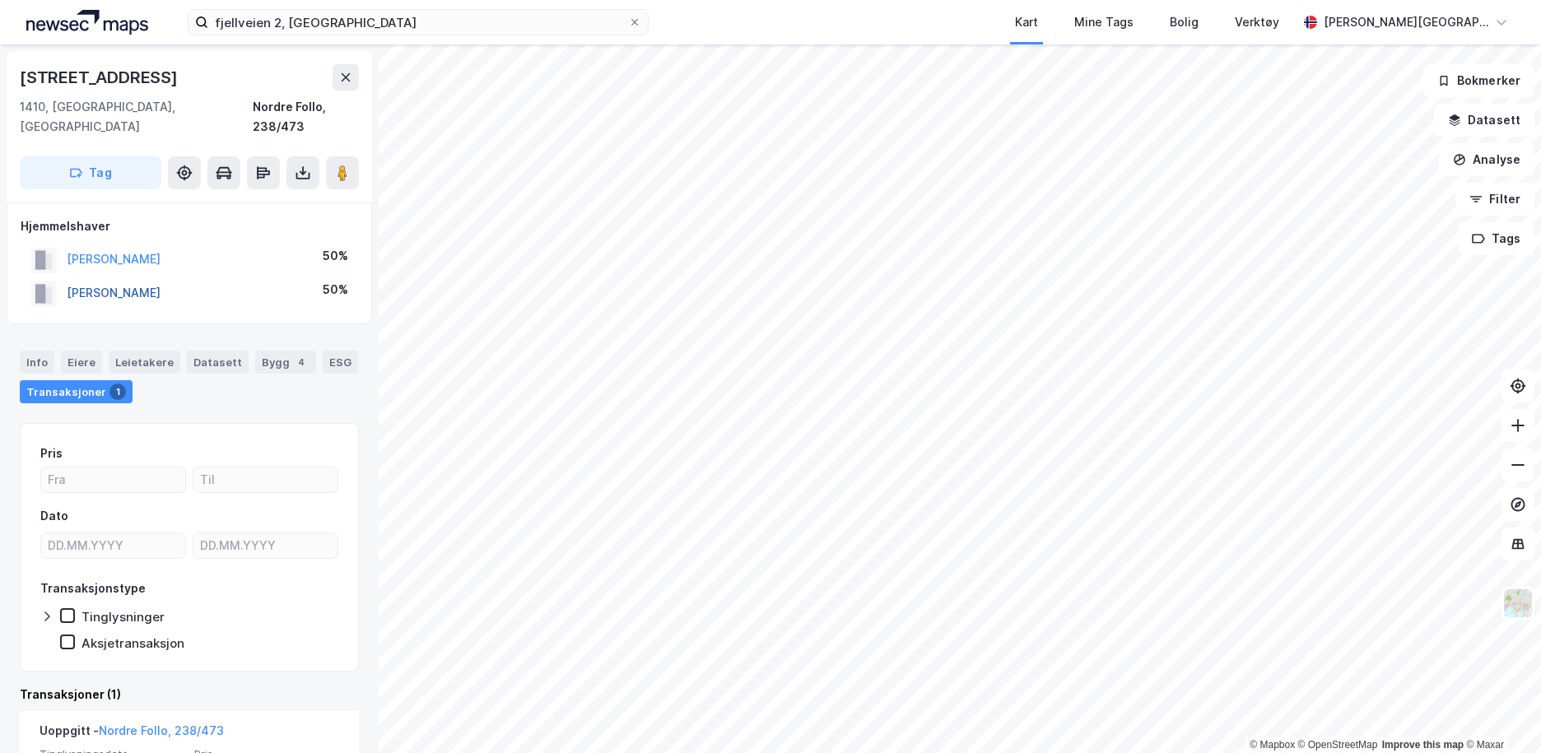
click at [0, 0] on button "[PERSON_NAME]" at bounding box center [0, 0] width 0 height 0
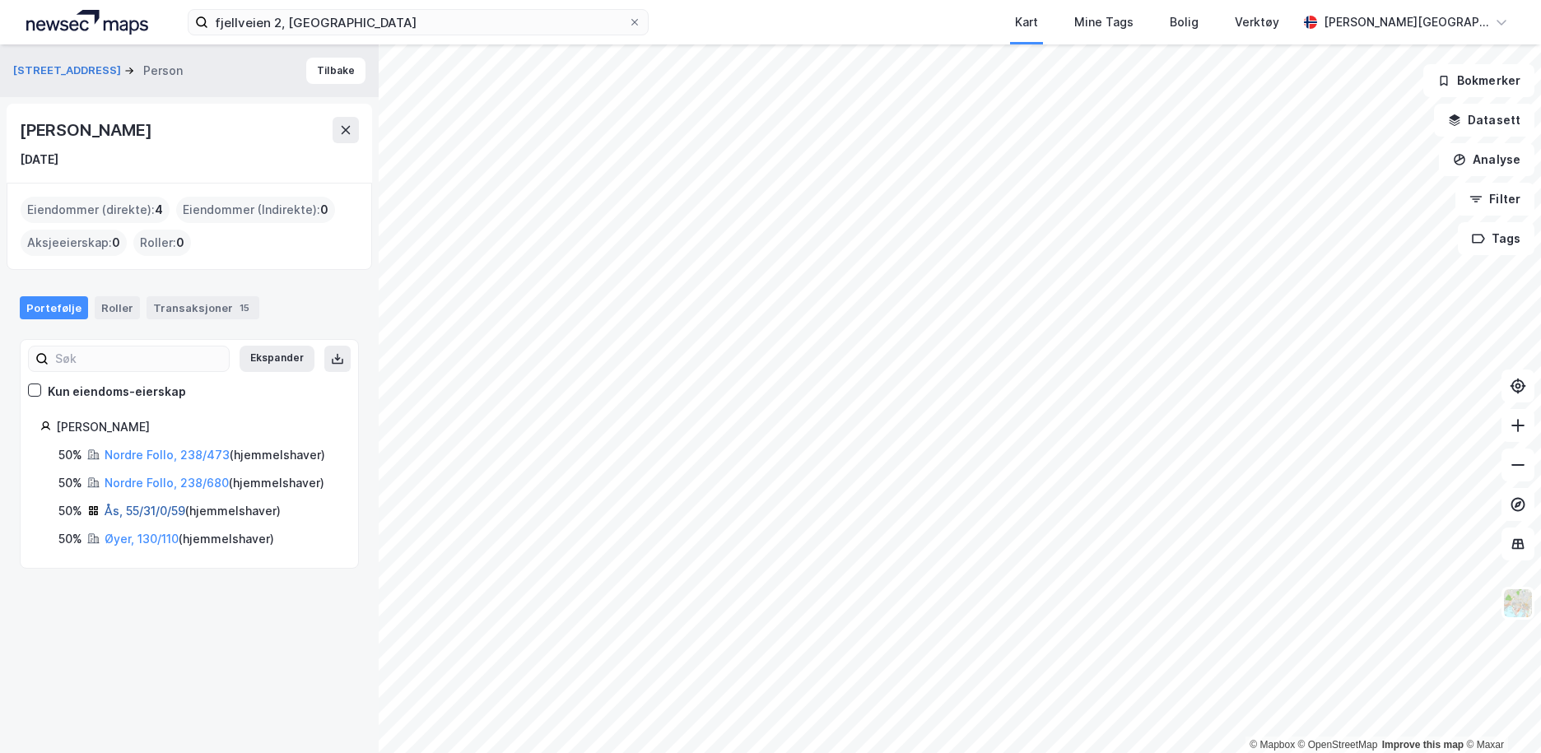
click at [147, 511] on link "Ås, 55/31/0/59" at bounding box center [145, 511] width 81 height 14
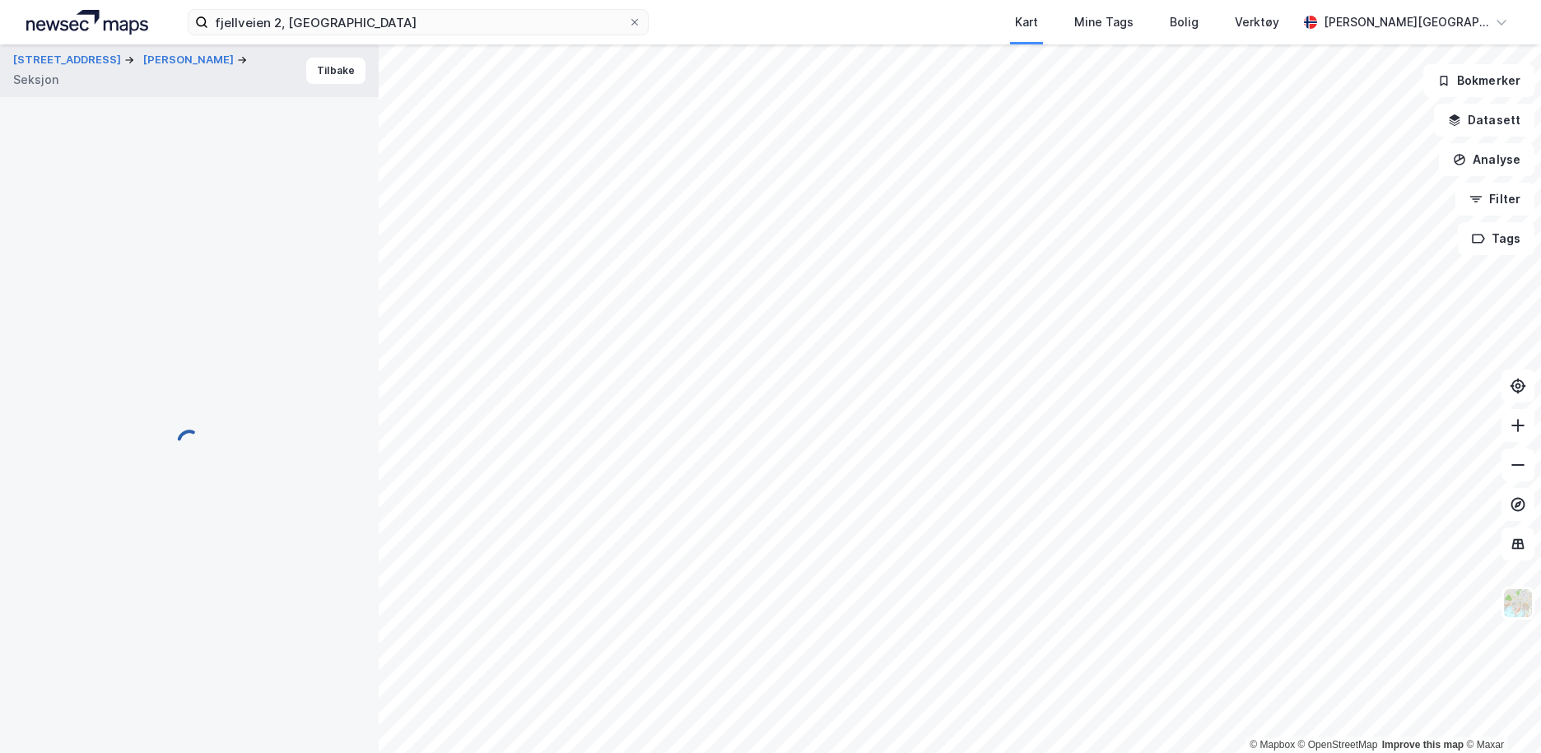
scroll to position [213, 0]
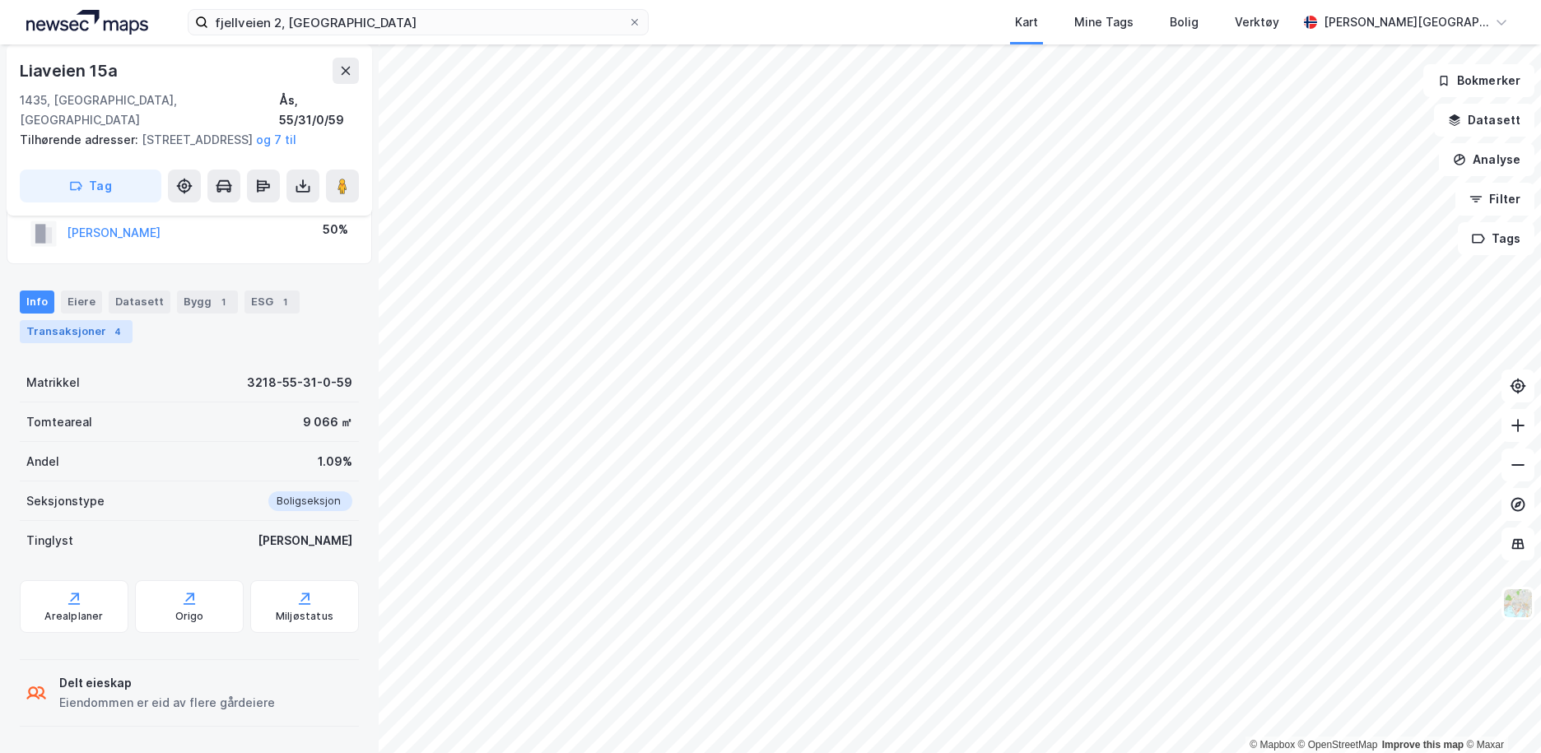
click at [81, 326] on div "Transaksjoner 4" at bounding box center [76, 331] width 113 height 23
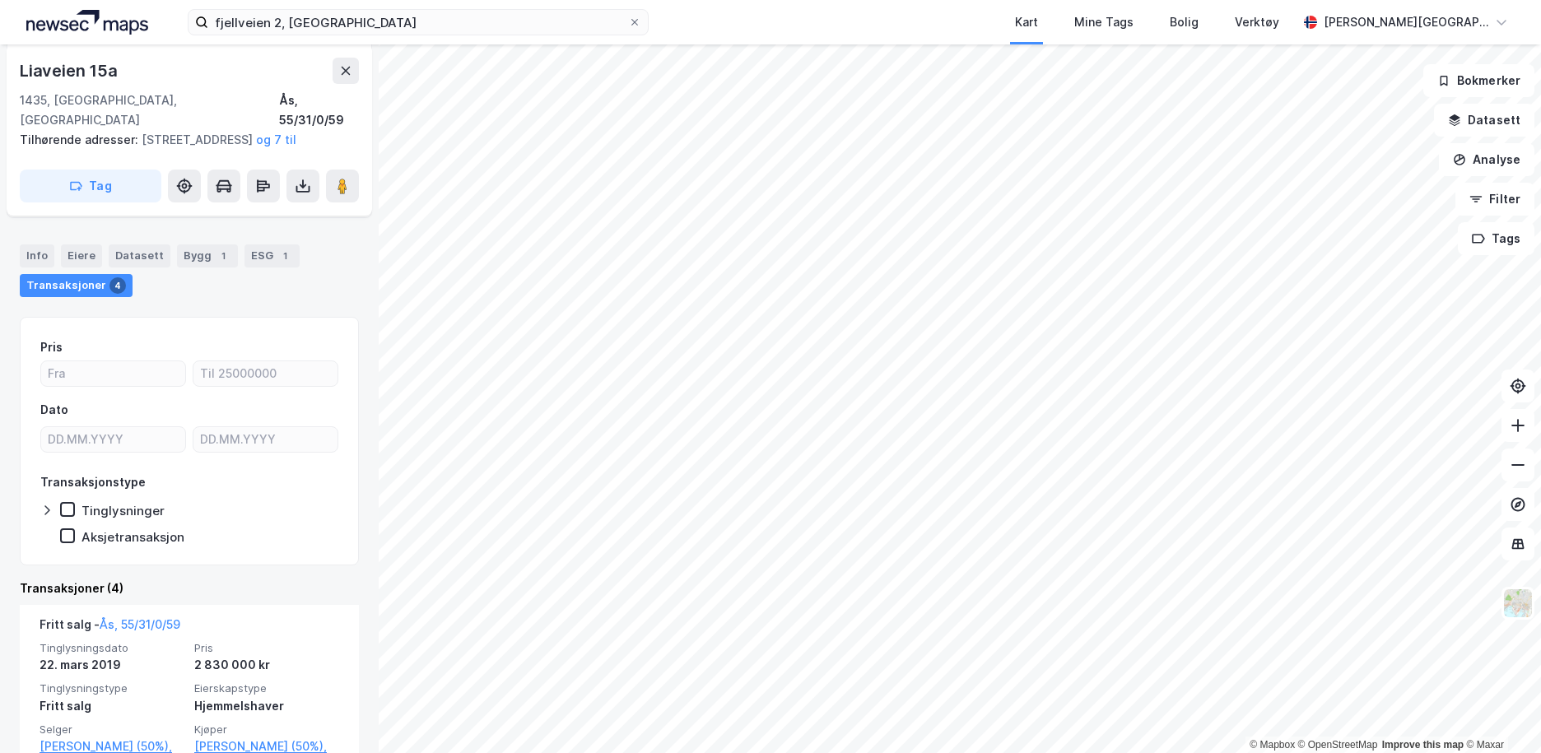
scroll to position [173, 0]
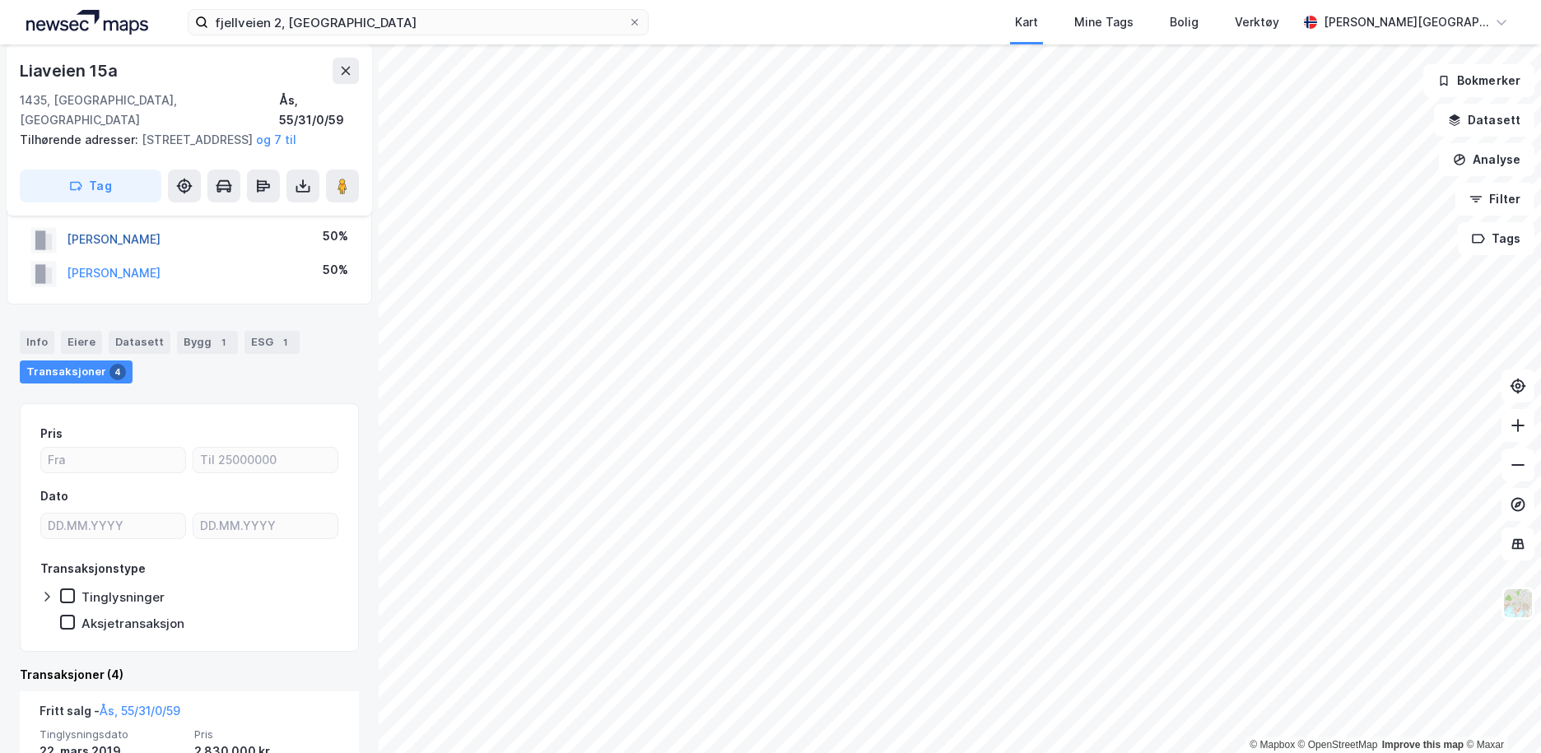
click at [0, 0] on button "[PERSON_NAME]" at bounding box center [0, 0] width 0 height 0
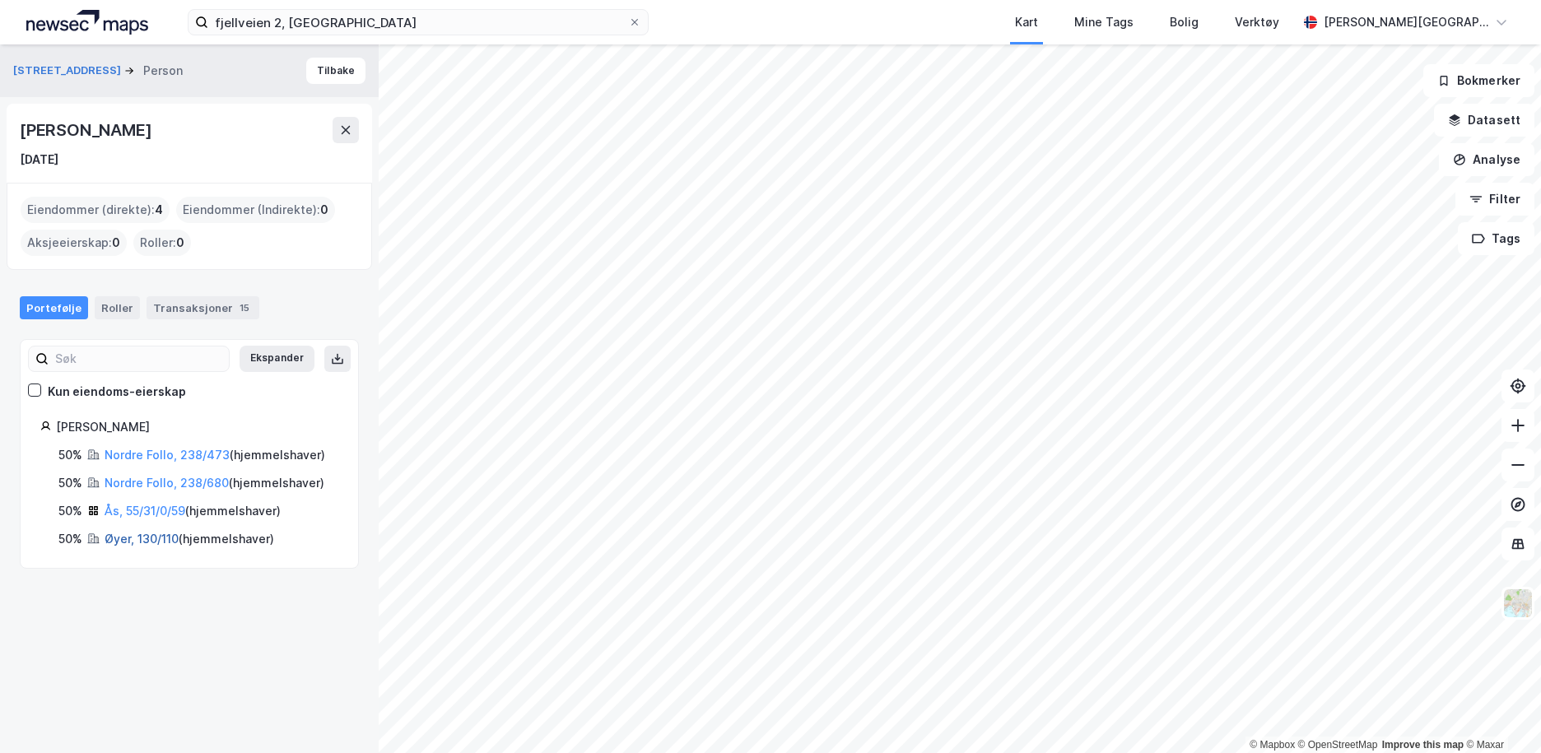
click at [135, 535] on link "Øyer, 130/110" at bounding box center [142, 539] width 74 height 14
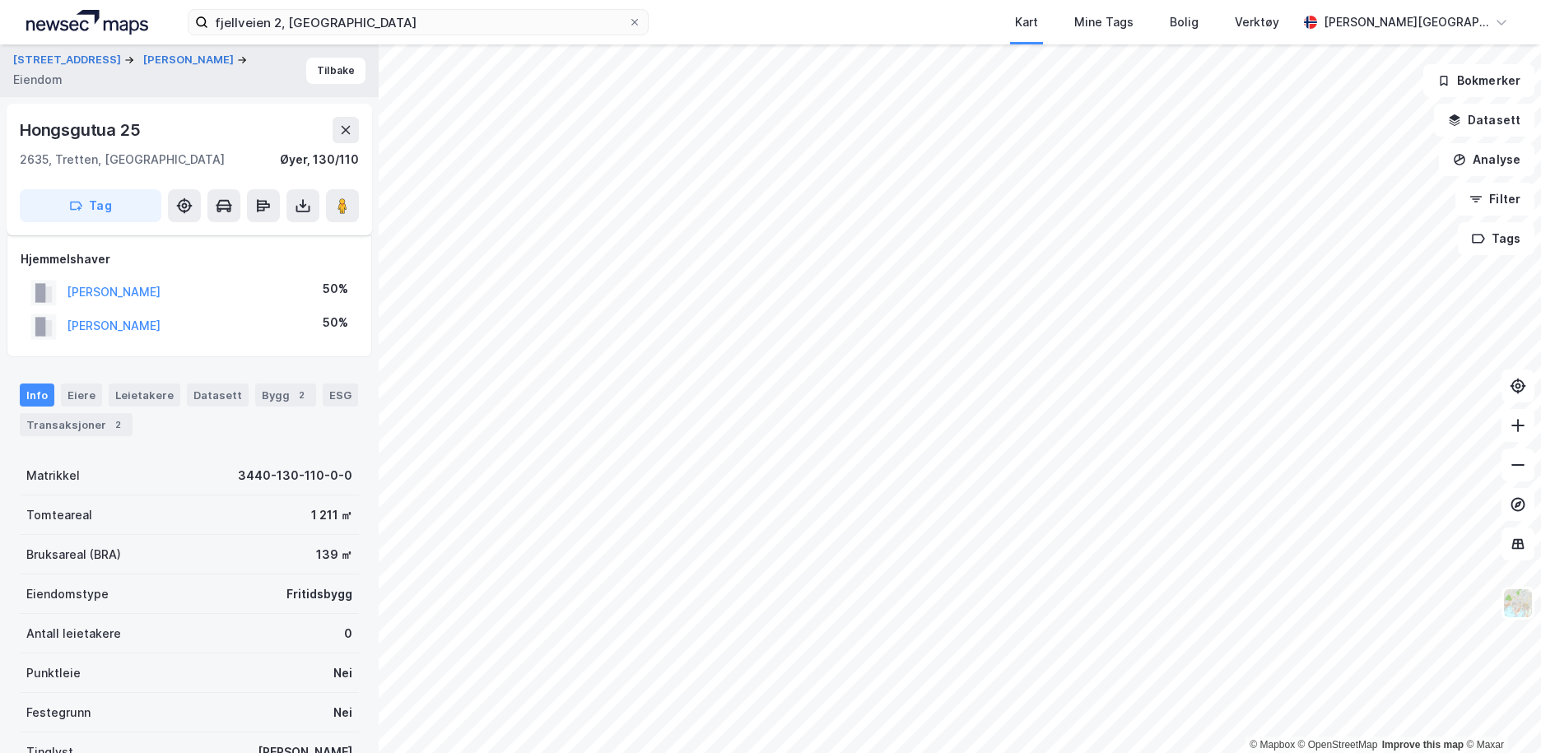
scroll to position [173, 0]
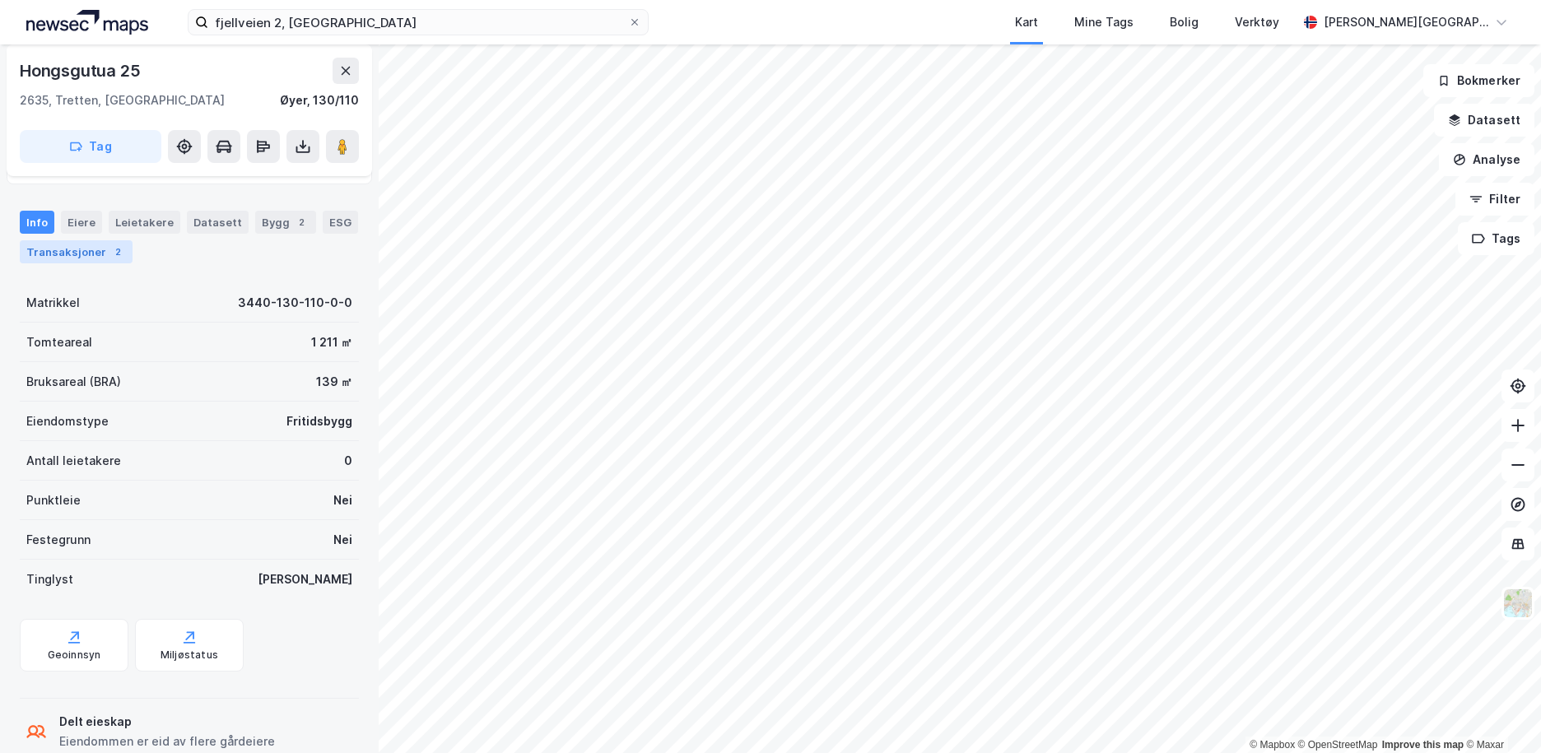
click at [91, 259] on div "Transaksjoner 2" at bounding box center [76, 251] width 113 height 23
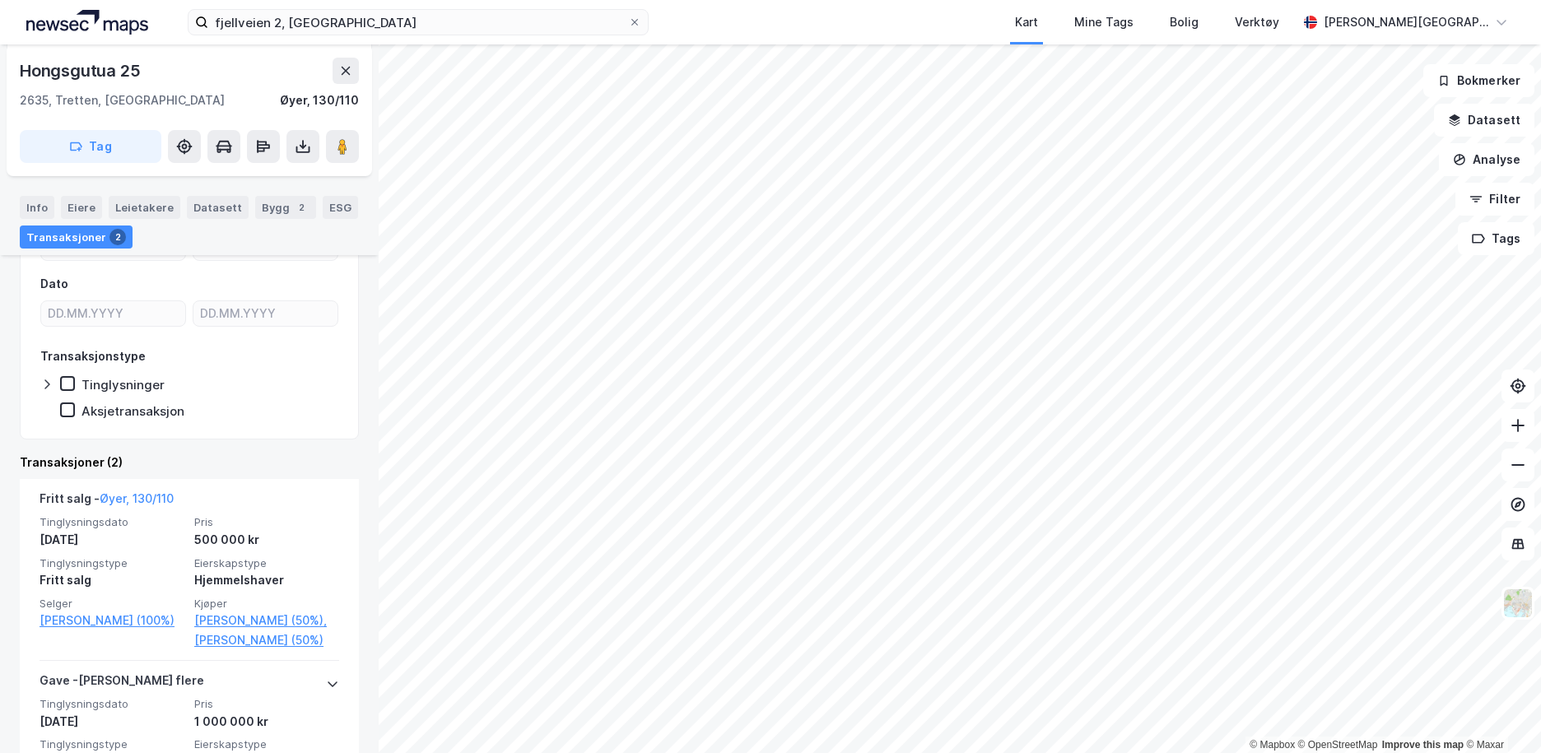
scroll to position [285, 0]
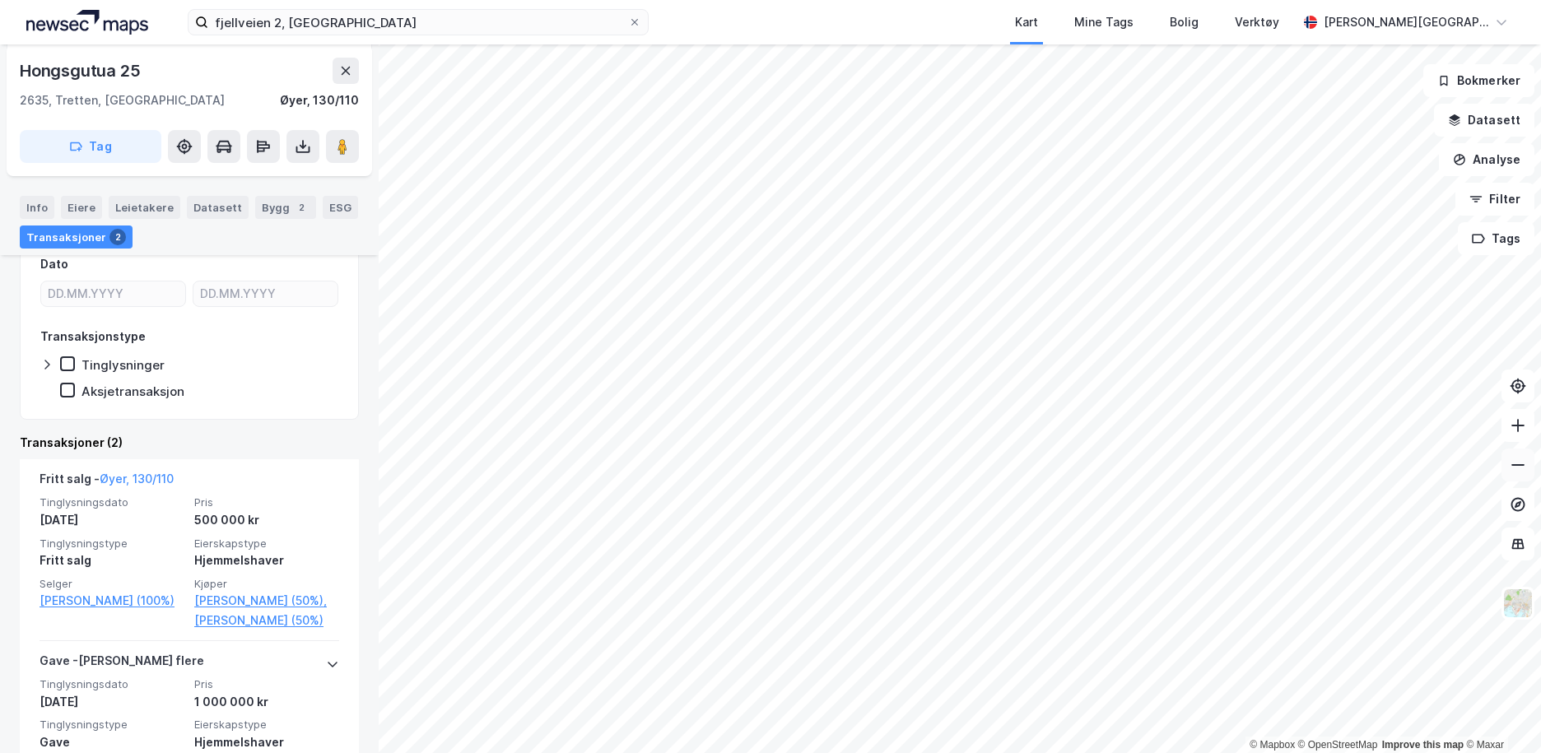
click at [1522, 465] on icon at bounding box center [1517, 465] width 13 height 2
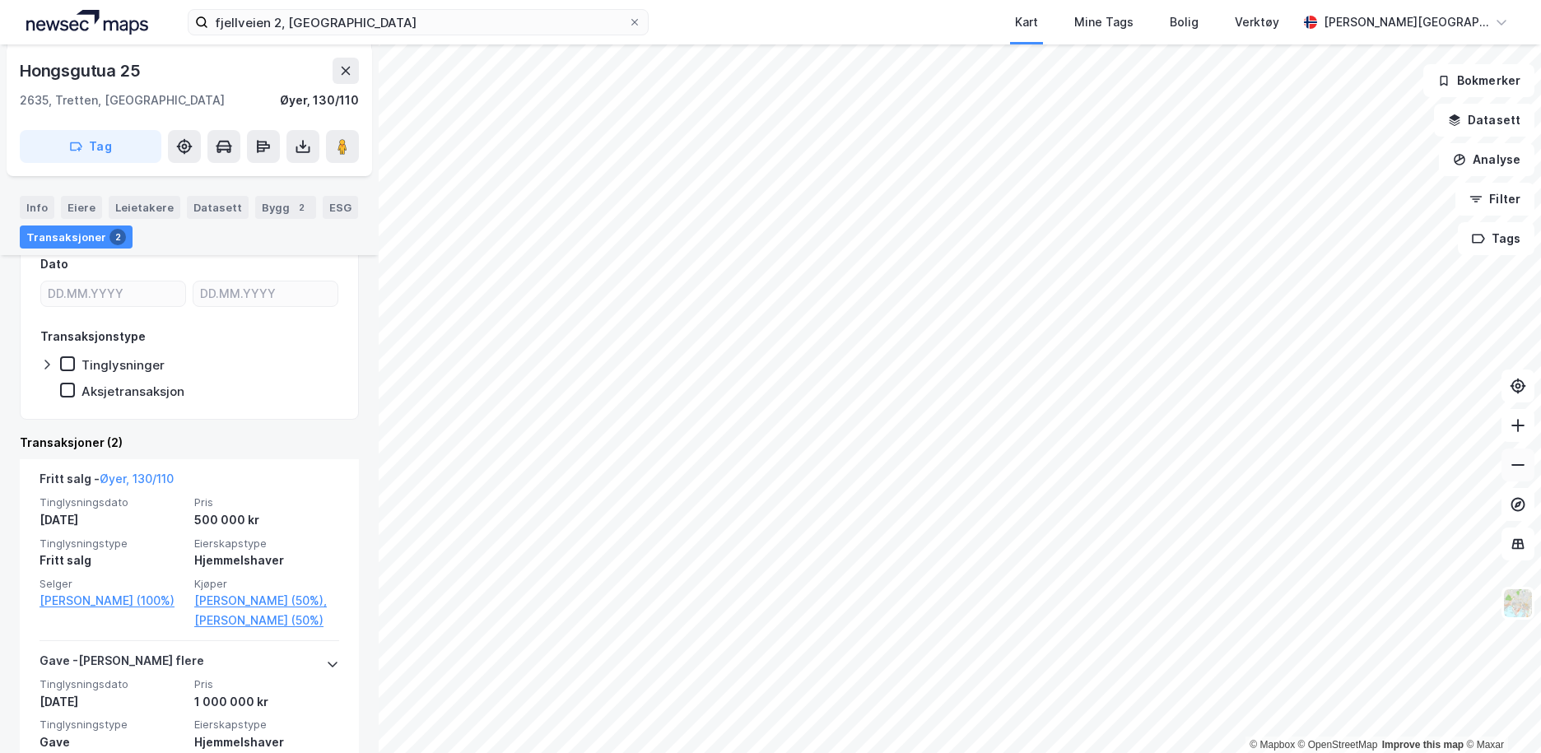
click at [1522, 465] on icon at bounding box center [1517, 465] width 13 height 2
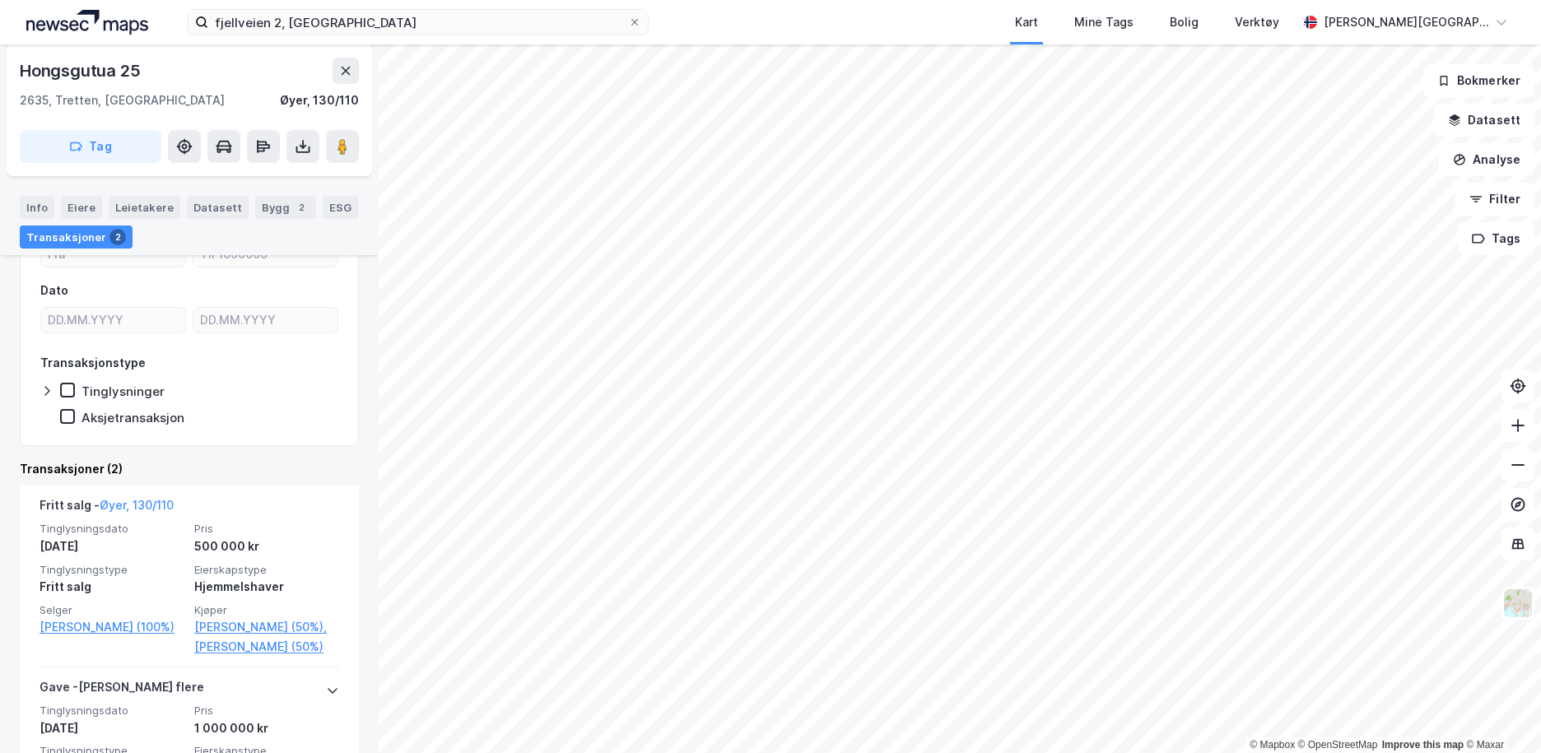
scroll to position [225, 0]
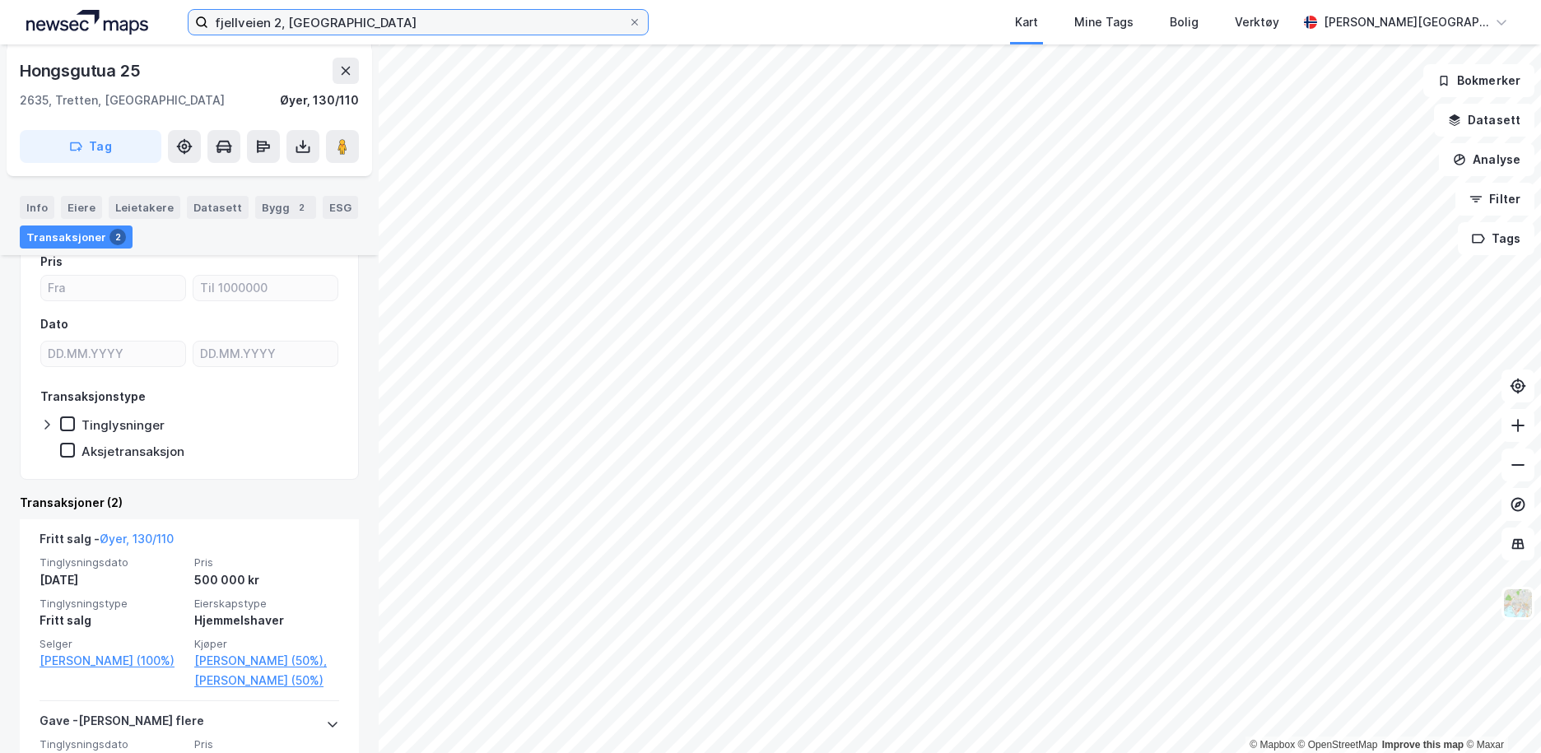
click at [386, 16] on input "fjellveien 2, [GEOGRAPHIC_DATA]" at bounding box center [418, 22] width 420 height 25
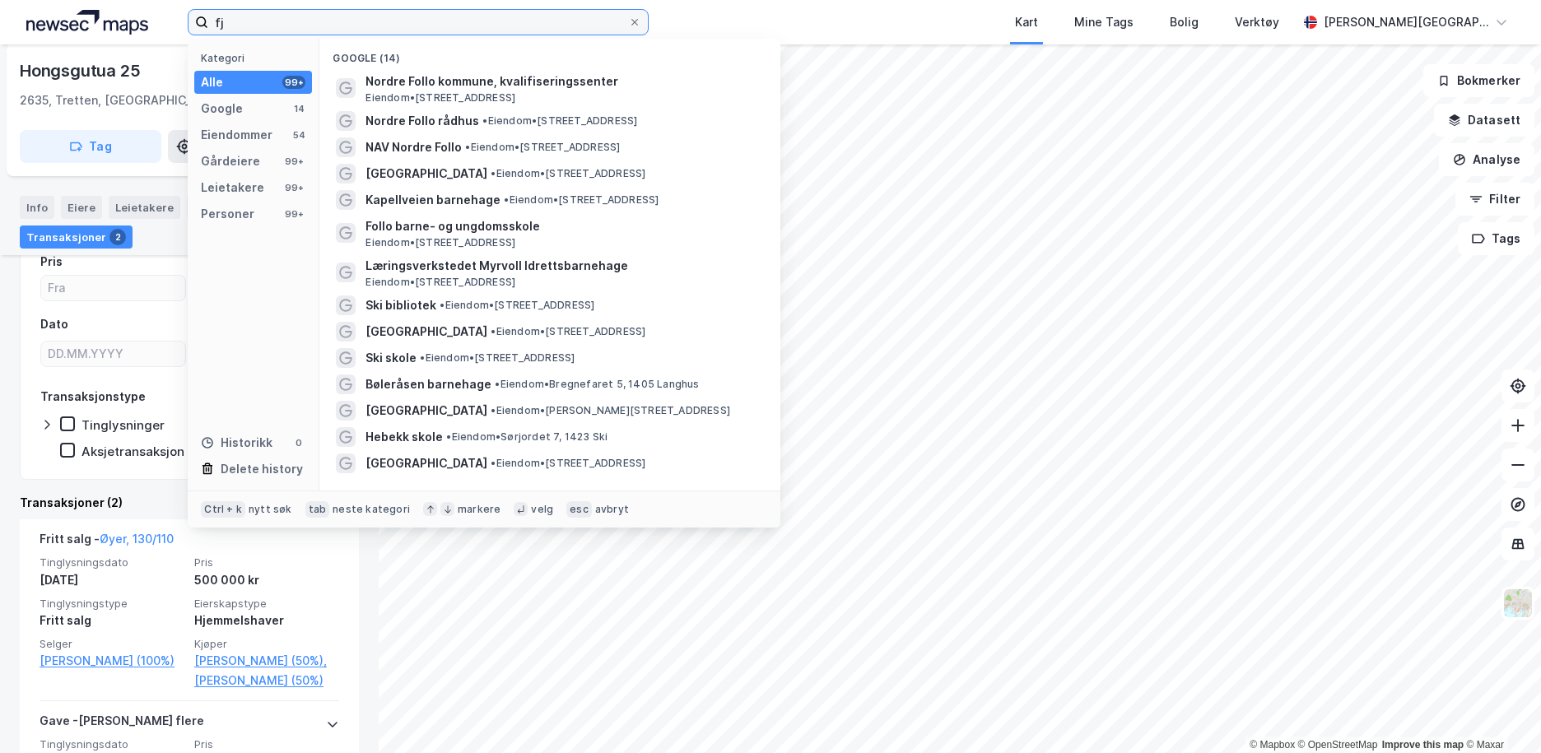
type input "f"
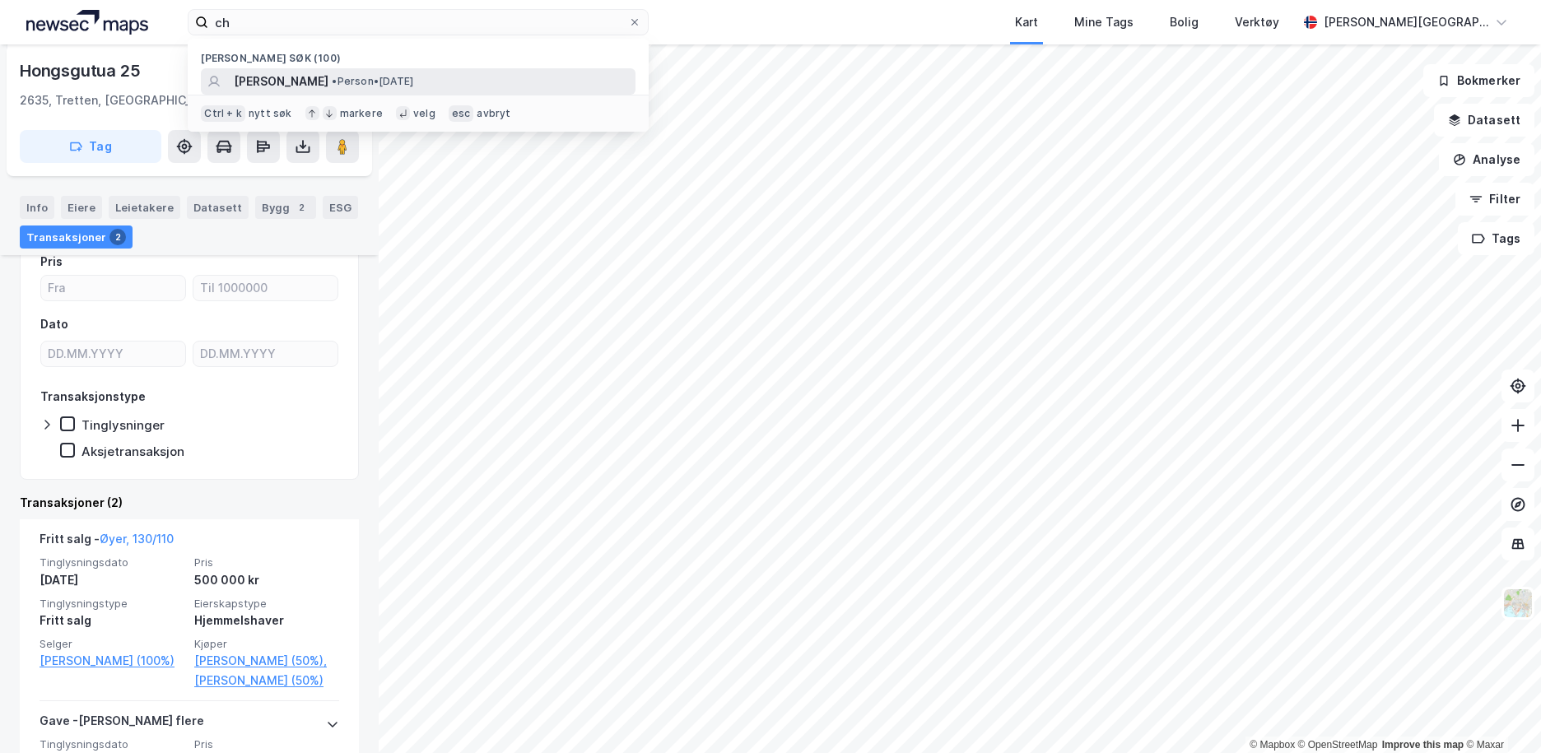
click at [328, 72] on span "[PERSON_NAME]" at bounding box center [281, 82] width 95 height 20
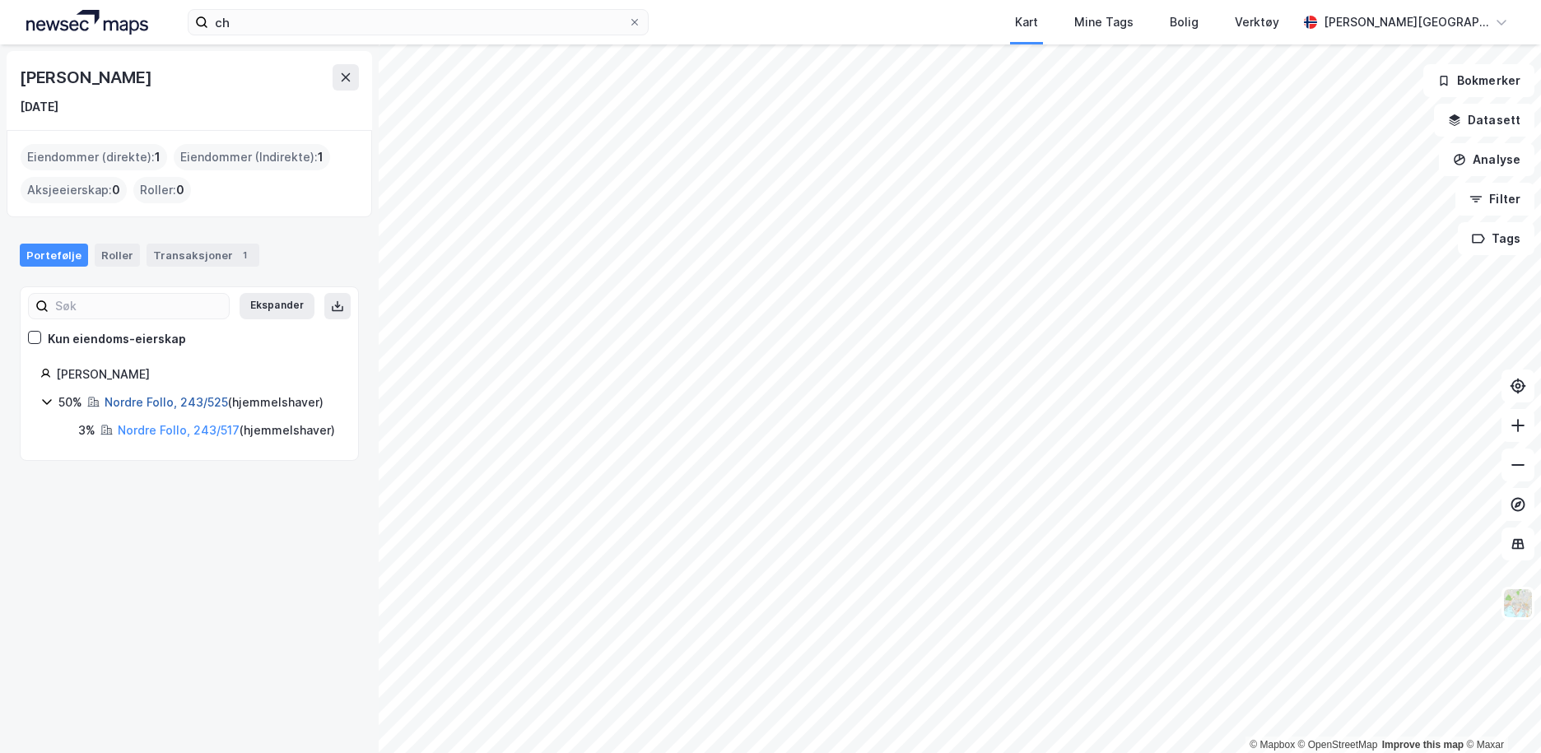
click at [179, 398] on link "Nordre Follo, 243/525" at bounding box center [166, 402] width 123 height 14
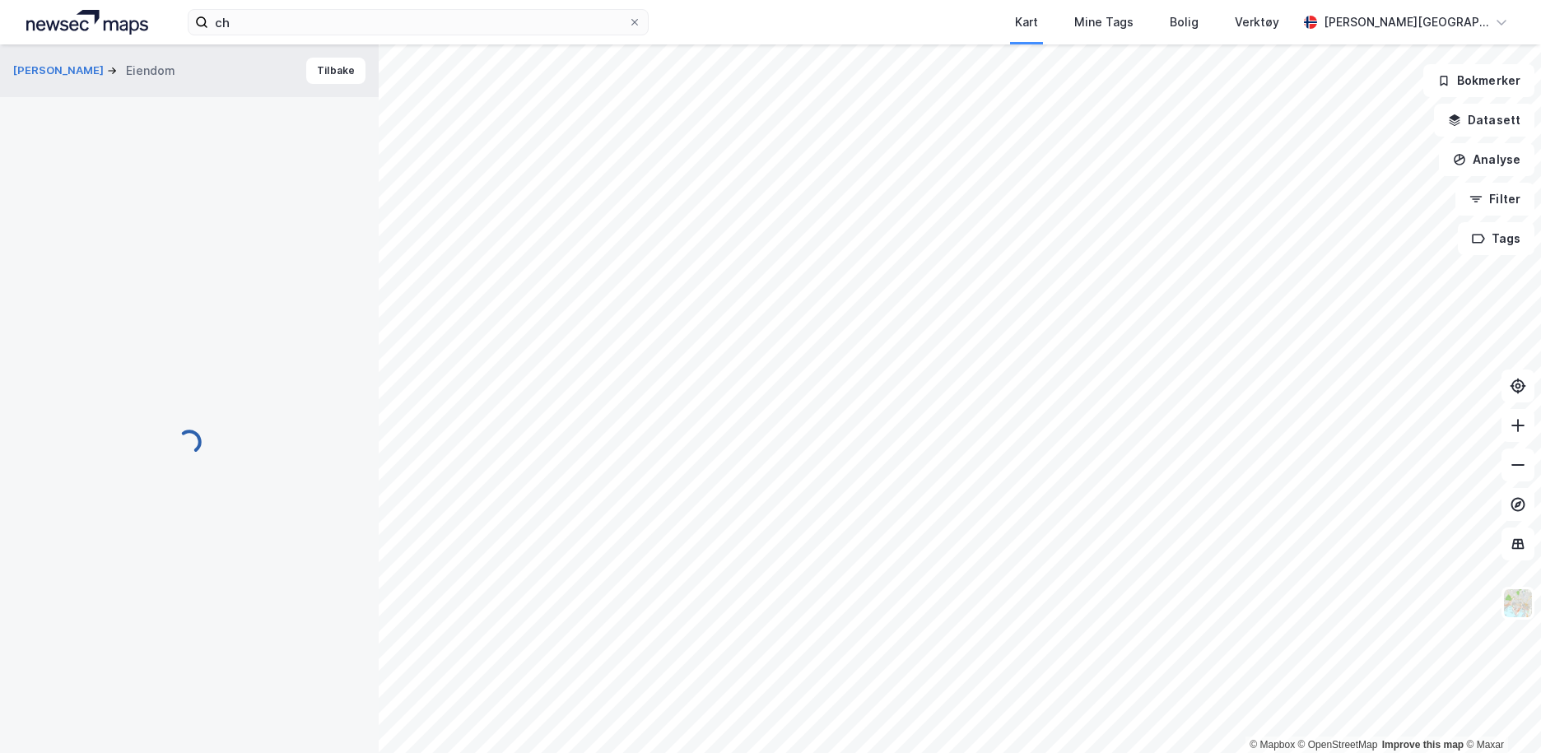
scroll to position [212, 0]
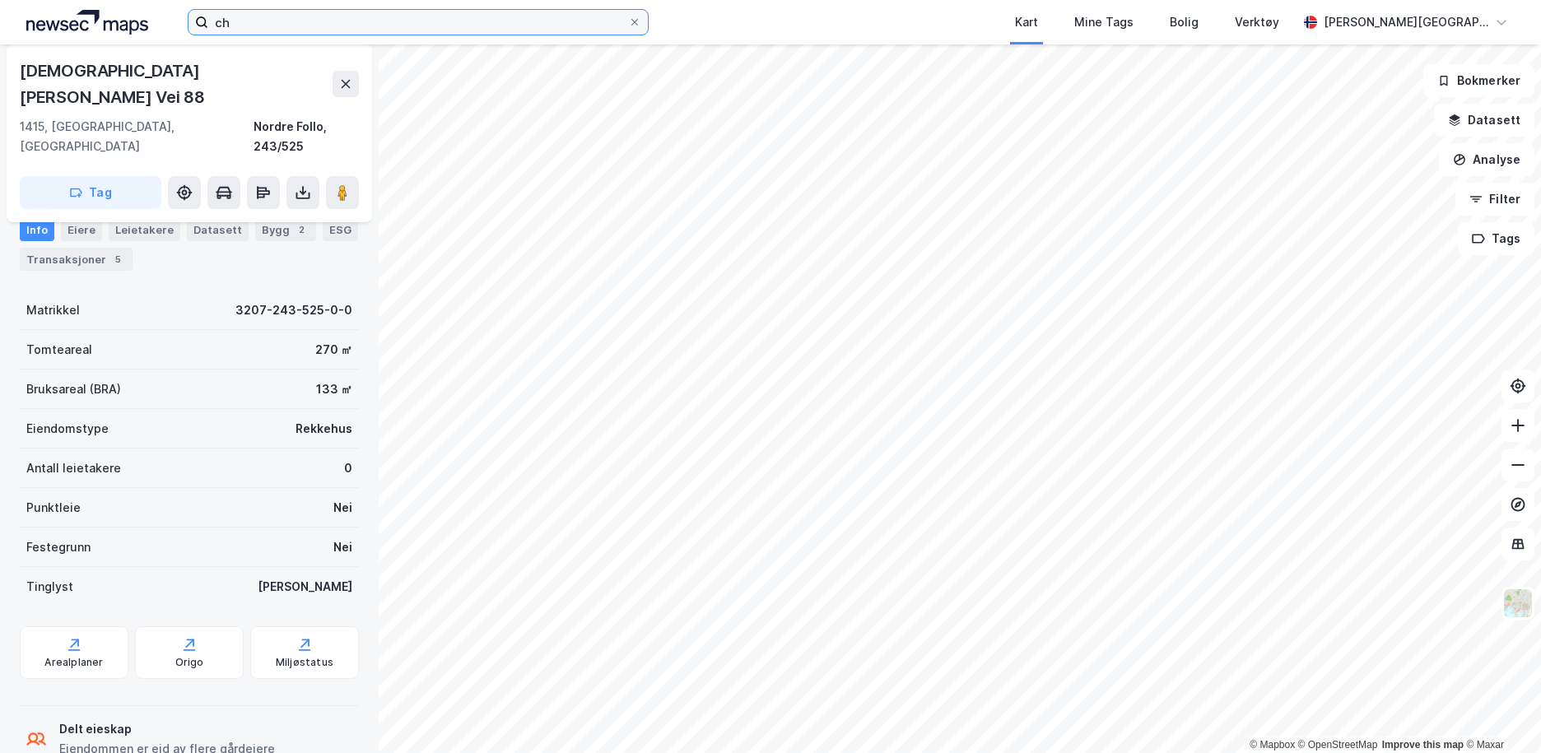
click at [263, 22] on input "ch" at bounding box center [418, 22] width 420 height 25
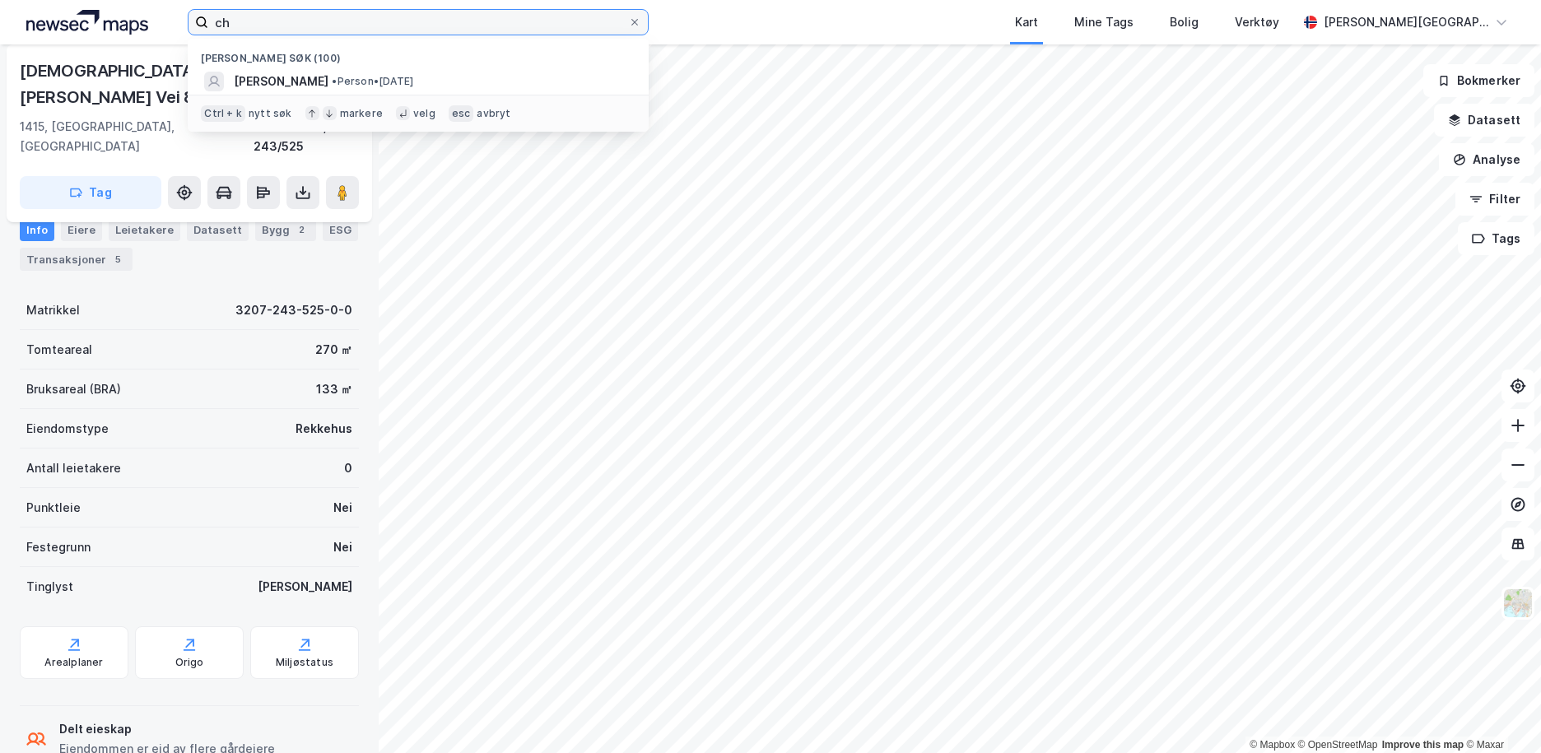
type input "c"
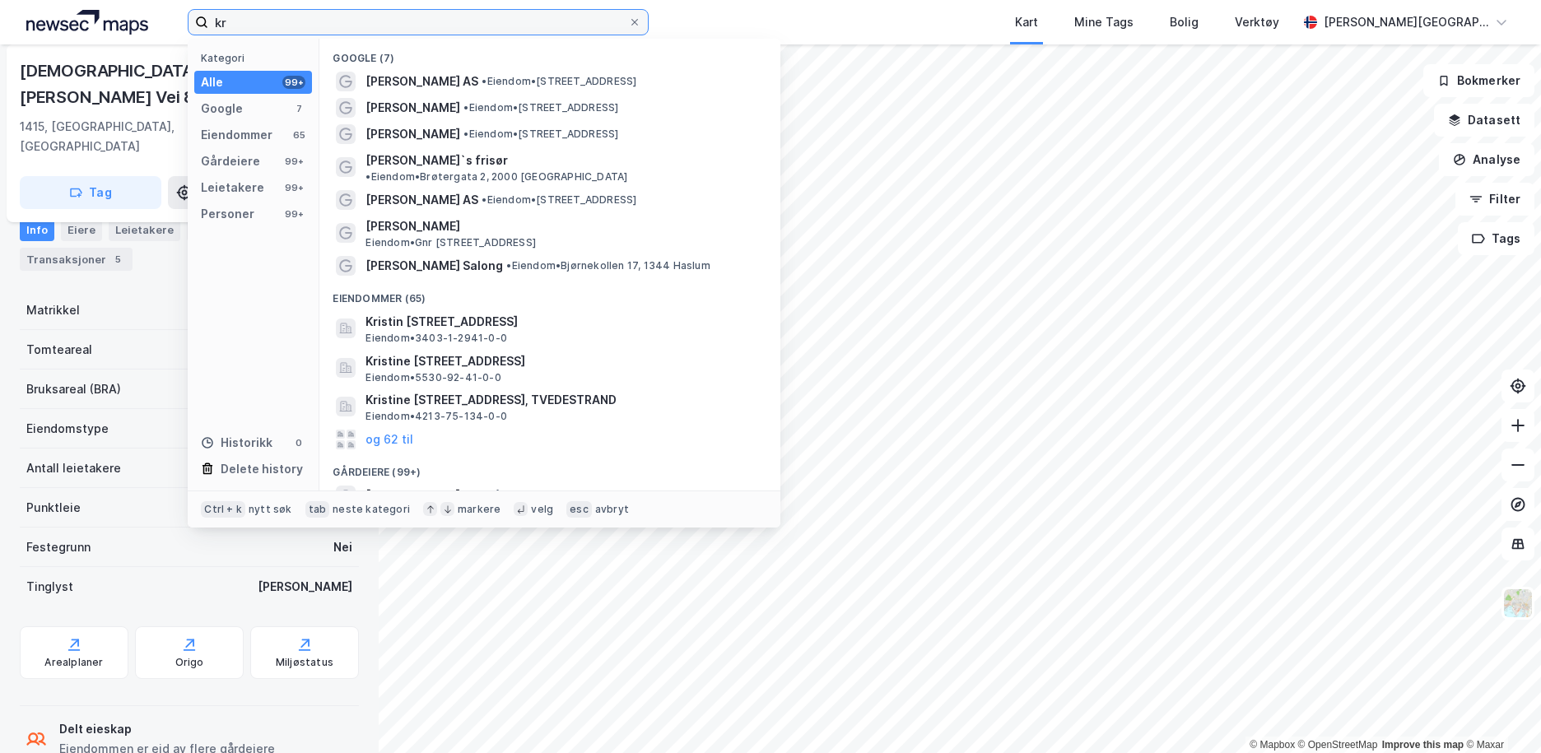
type input "k"
